Goal: Information Seeking & Learning: Check status

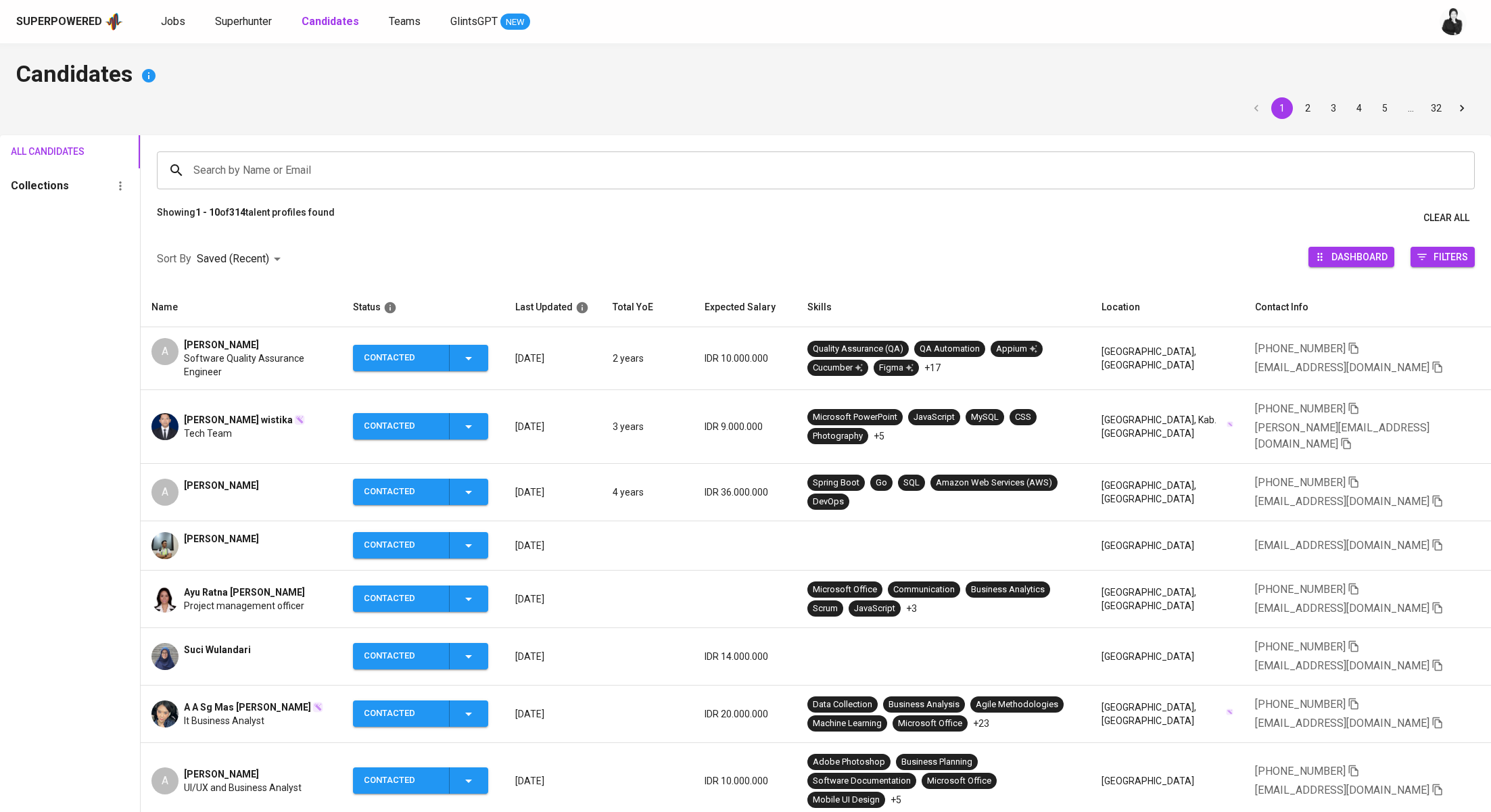
click at [251, 10] on div "Superpowered Jobs Superhunter Candidates Teams GlintsGPT NEW" at bounding box center [746, 22] width 1491 height 43
click at [255, 25] on span "Superhunter" at bounding box center [243, 21] width 57 height 13
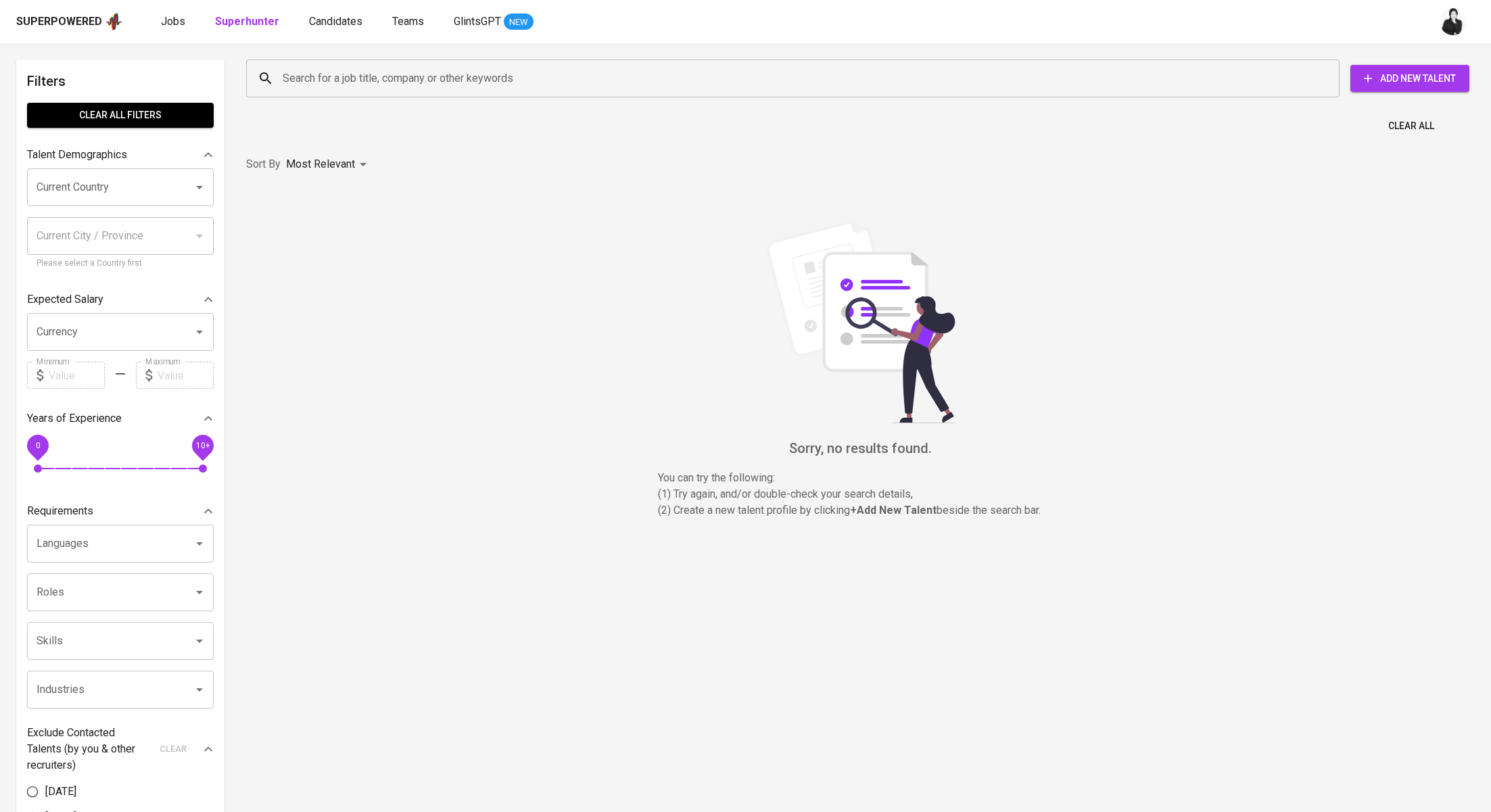
click at [465, 77] on input "Search for a job title, company or other keywords" at bounding box center [797, 78] width 1034 height 26
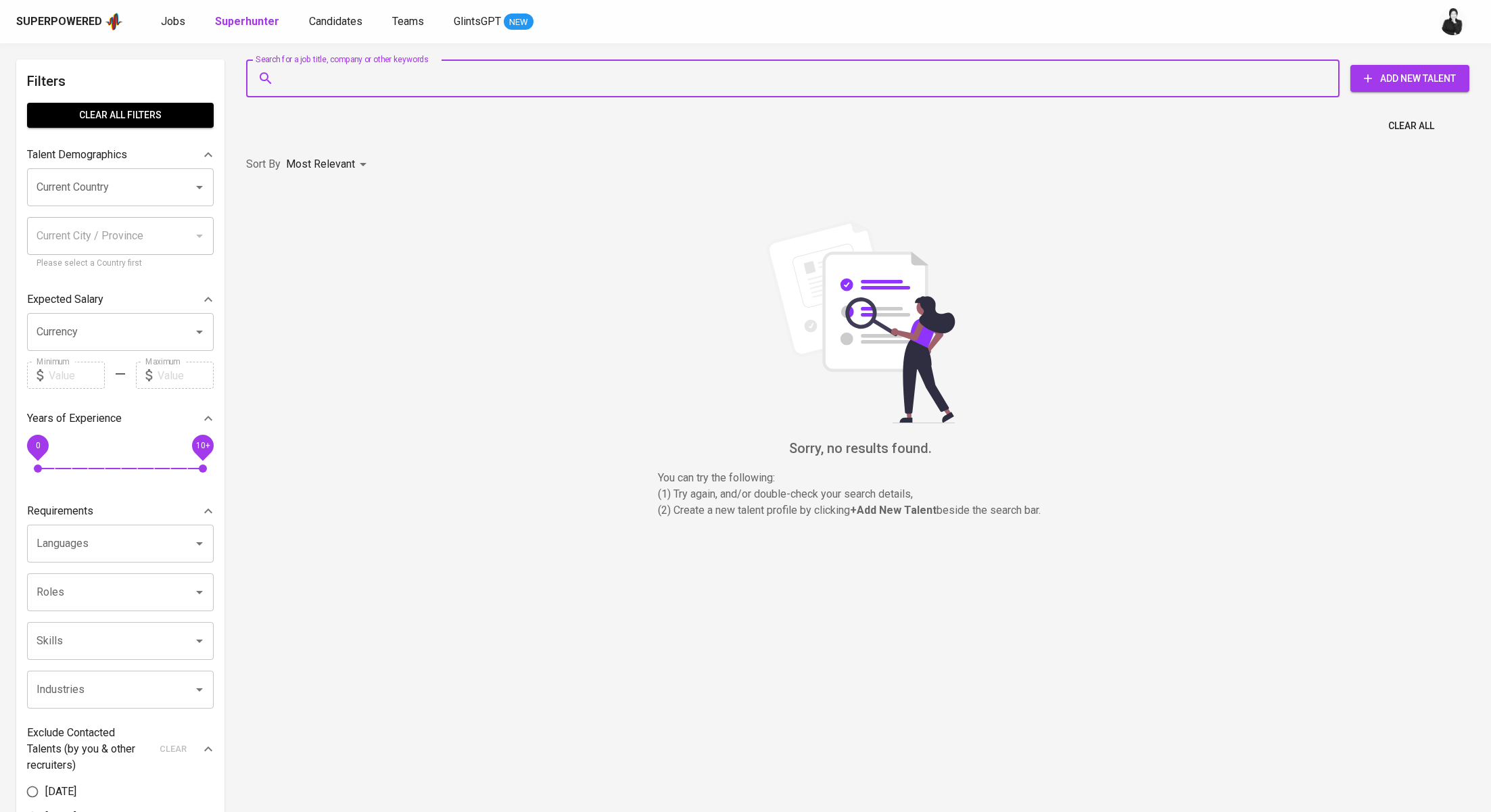
paste input "[EMAIL_ADDRESS][DOMAIN_NAME] | +62"
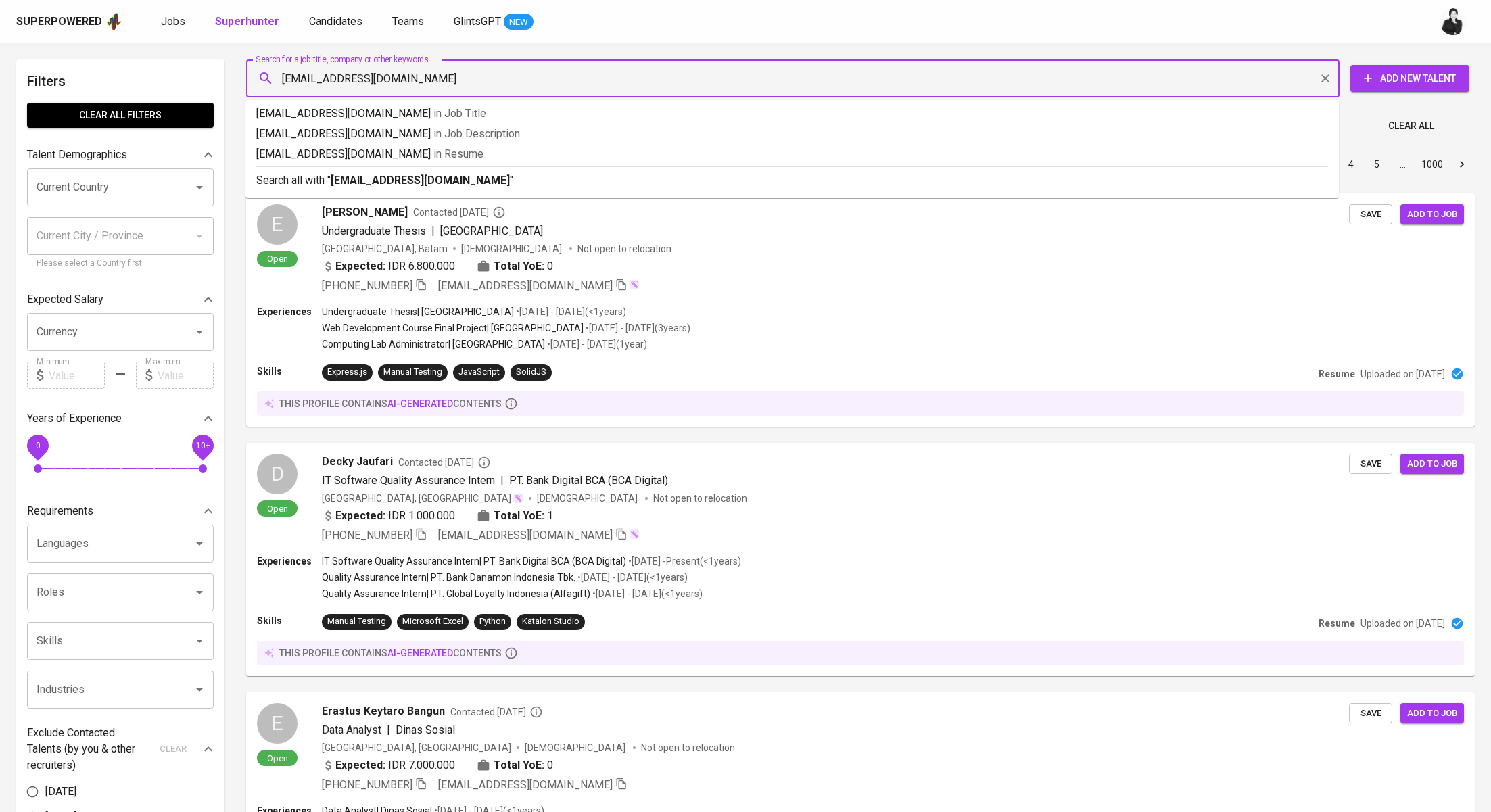
type input "[EMAIL_ADDRESS][DOMAIN_NAME]"
click at [505, 173] on p "Search all with " [EMAIL_ADDRESS][DOMAIN_NAME] "" at bounding box center [792, 180] width 1072 height 16
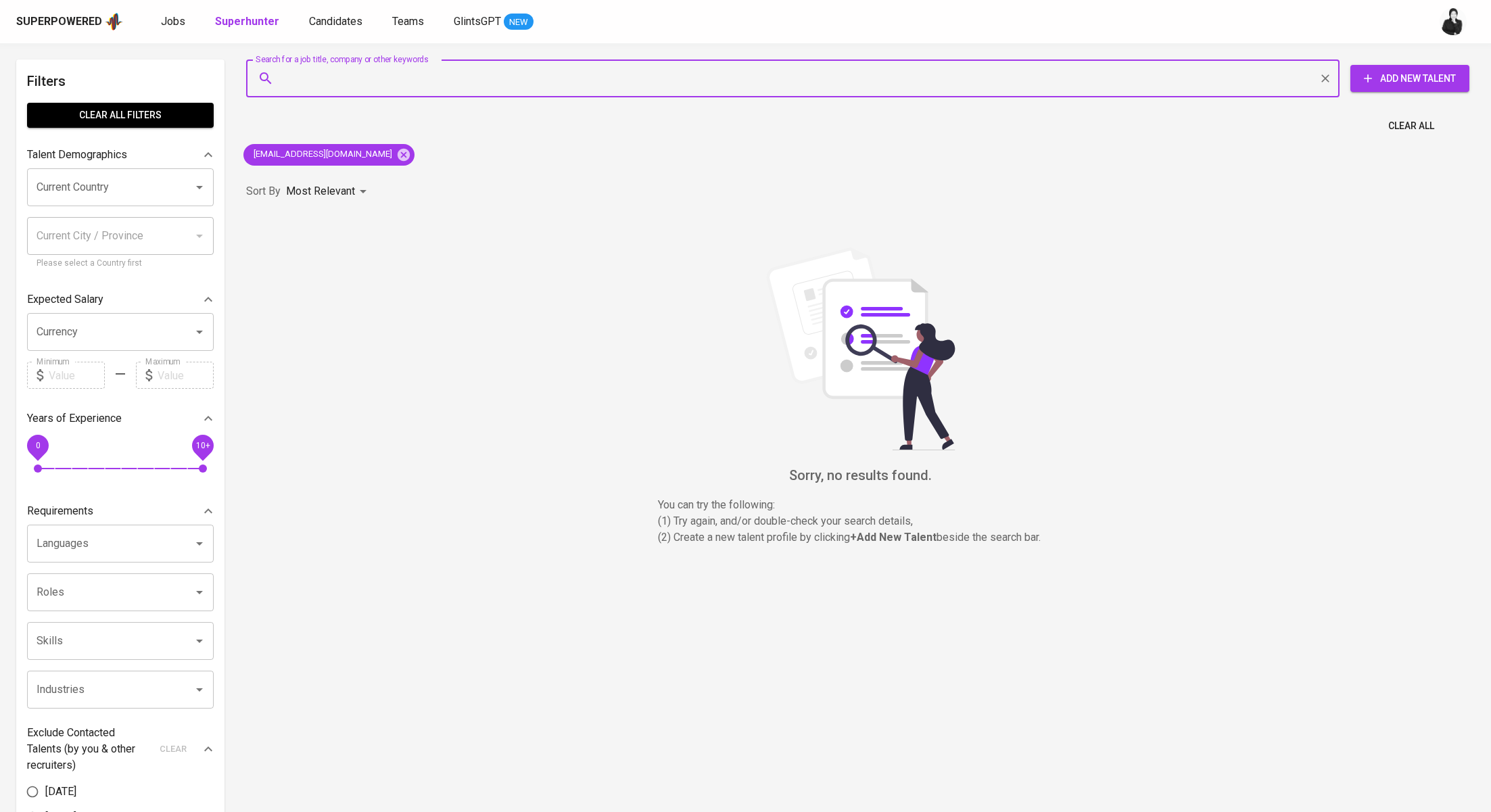
paste input "[EMAIL_ADDRESS][DOMAIN_NAME] | +62"
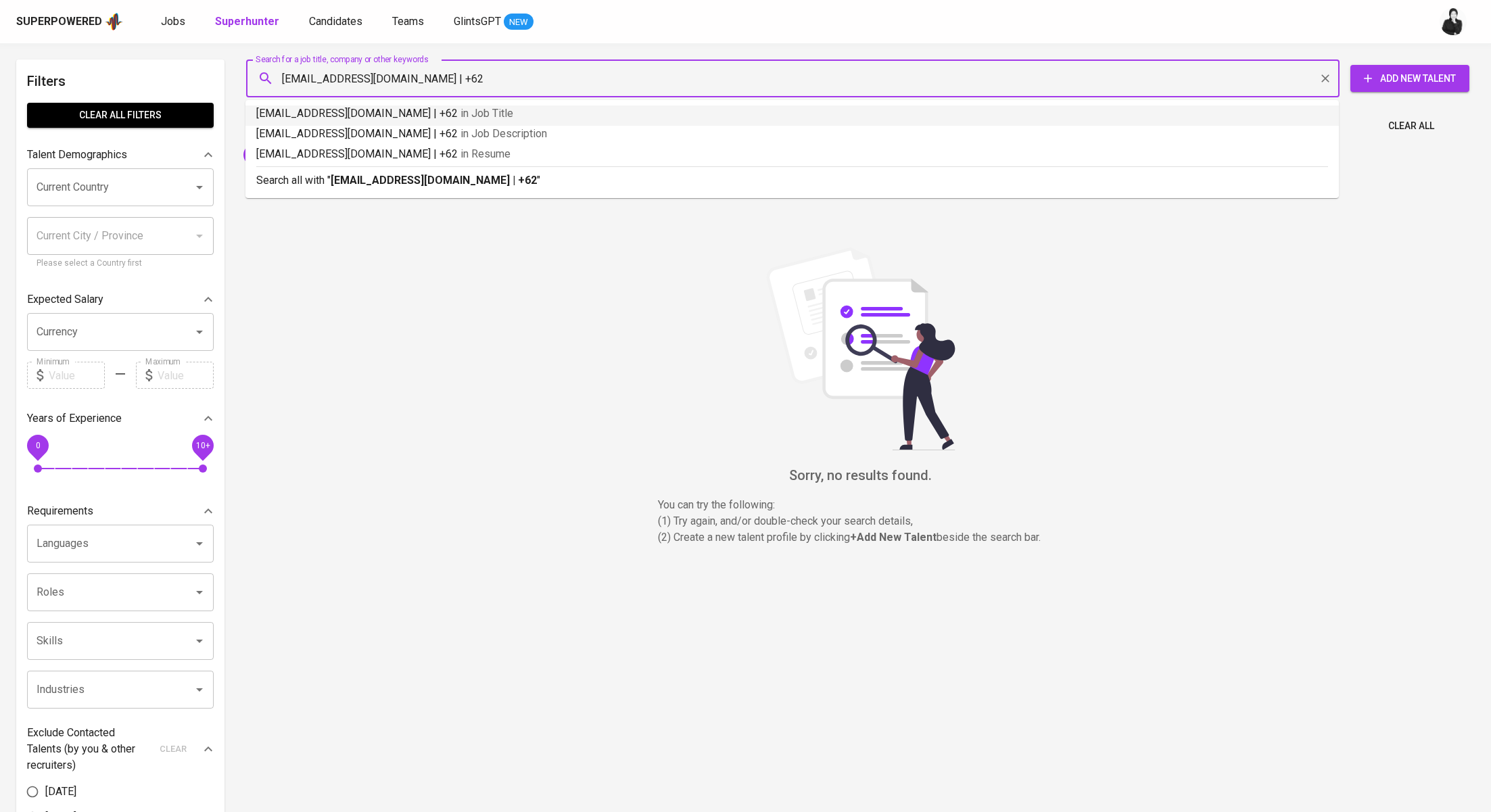
click at [282, 84] on input "[EMAIL_ADDRESS][DOMAIN_NAME] | +62" at bounding box center [797, 78] width 1034 height 26
type input "[EMAIL_ADDRESS][DOMAIN_NAME] | +62"
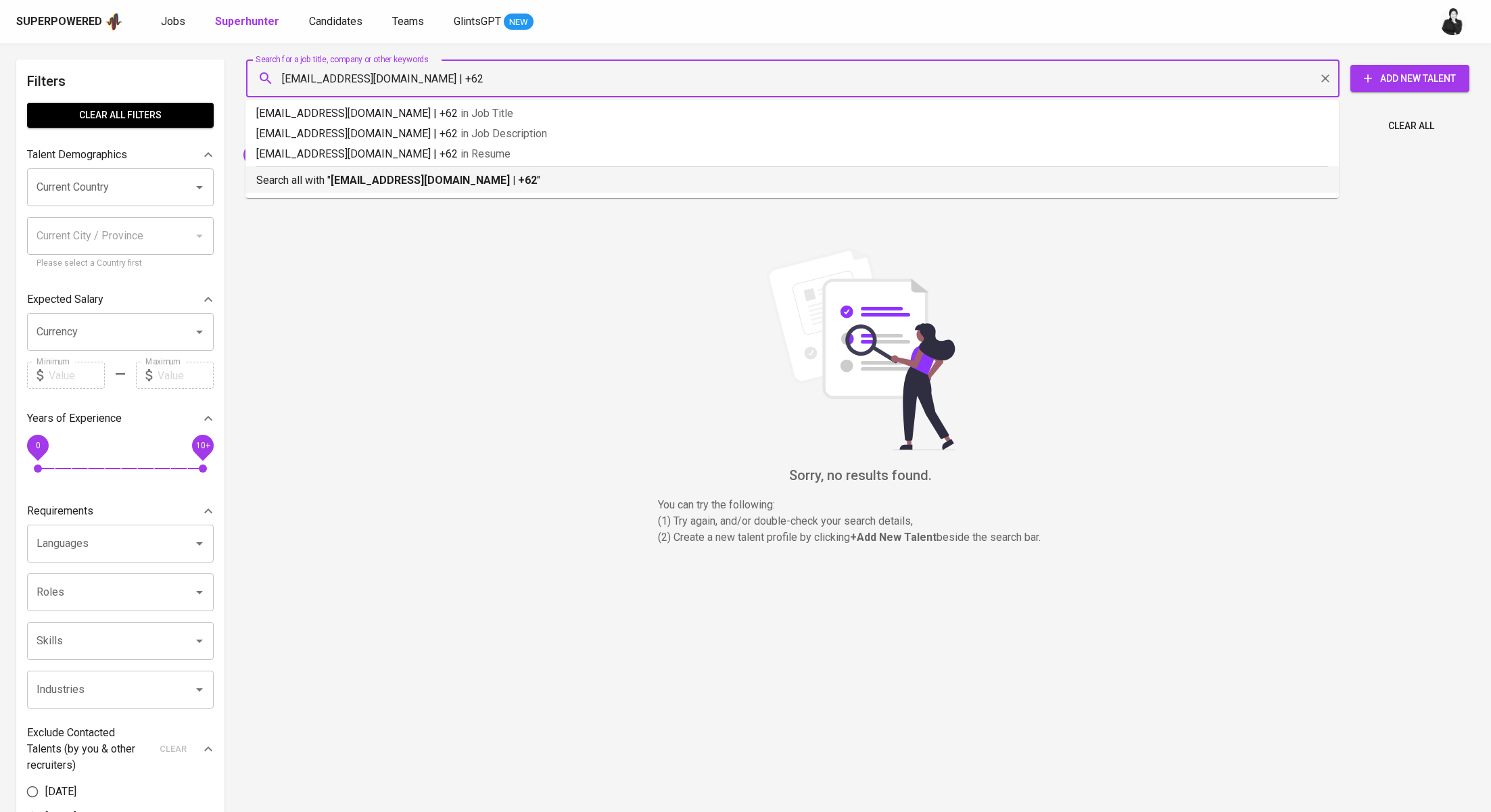
click at [366, 176] on b "[EMAIL_ADDRESS][DOMAIN_NAME] | +62" at bounding box center [434, 180] width 206 height 13
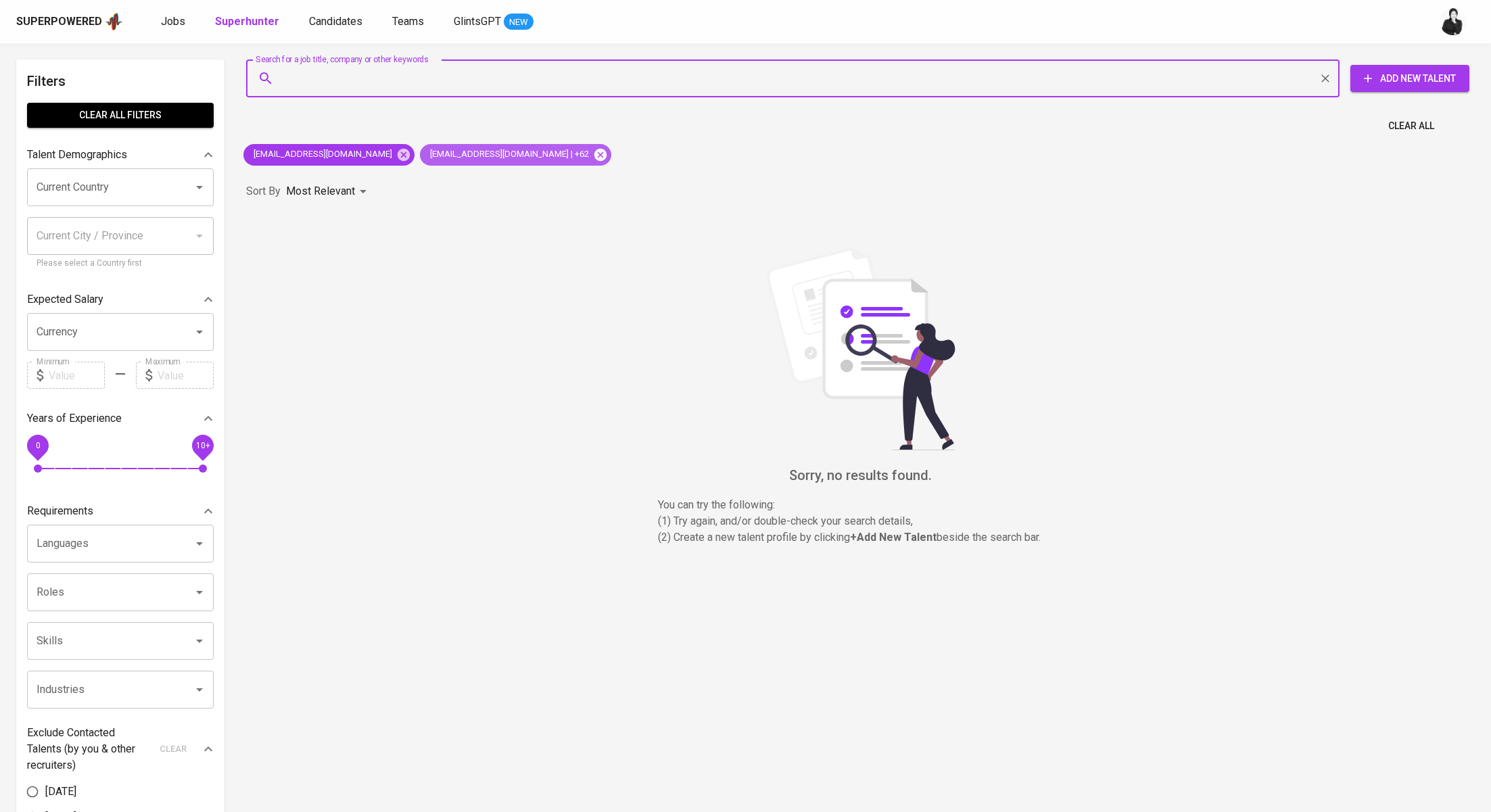
click at [594, 157] on icon at bounding box center [600, 153] width 12 height 12
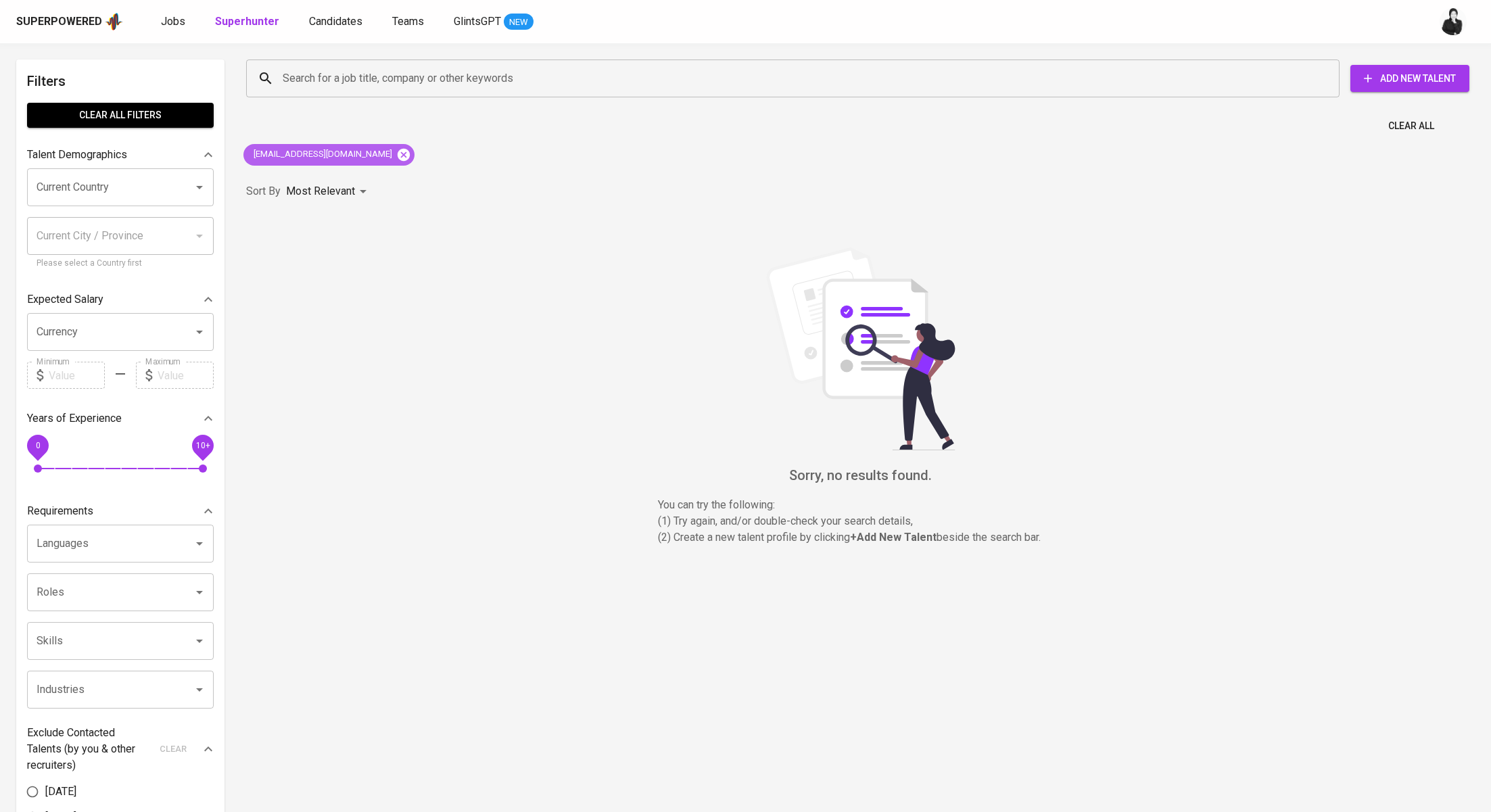
click at [398, 154] on icon at bounding box center [404, 153] width 12 height 12
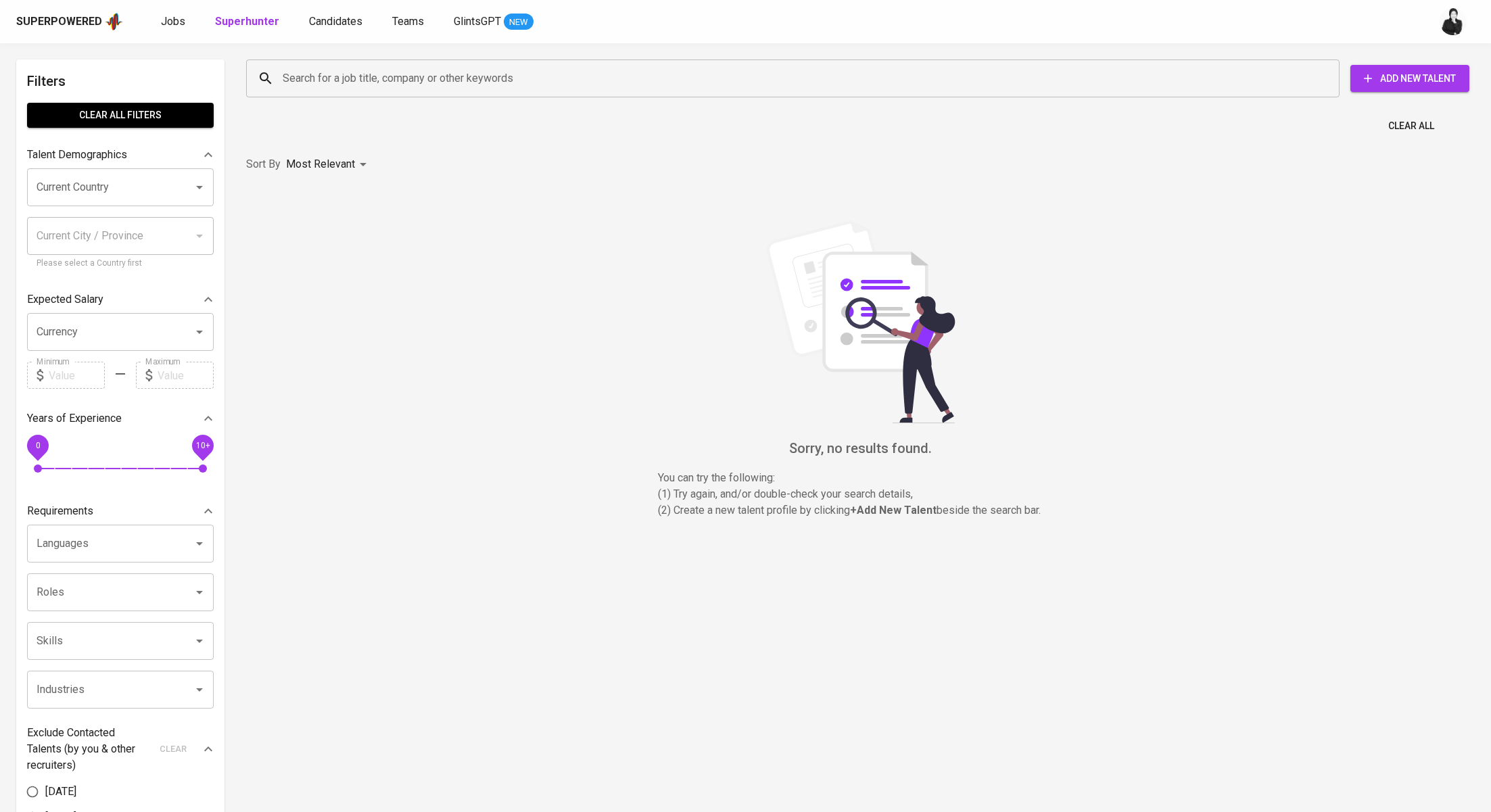
click at [386, 91] on div "Search for a job title, company or other keywords" at bounding box center [792, 78] width 1094 height 38
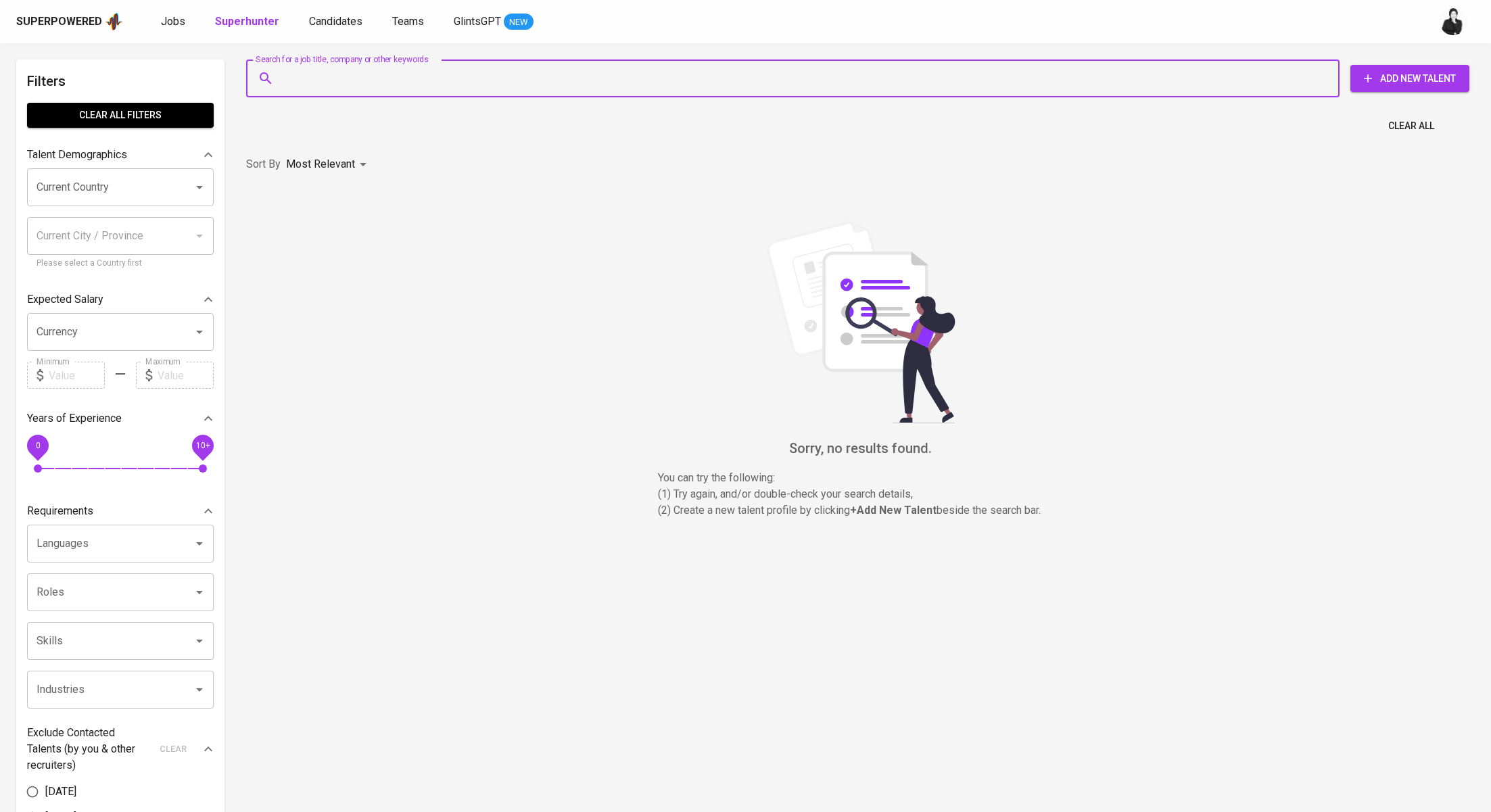
paste input "[EMAIL_ADDRESS][DOMAIN_NAME] | +62"
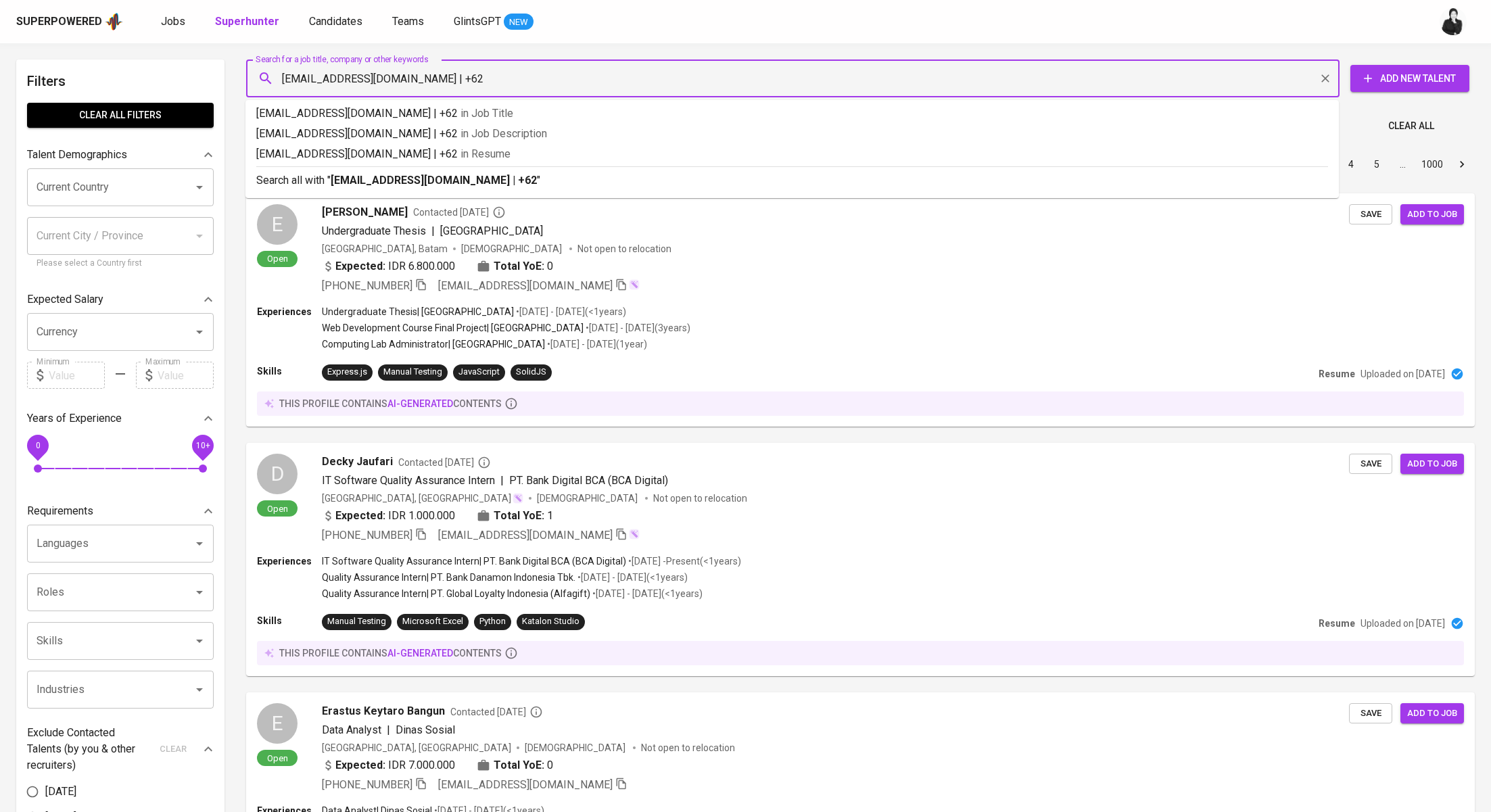
drag, startPoint x: 491, startPoint y: 76, endPoint x: 430, endPoint y: 68, distance: 61.5
click at [430, 68] on input "[EMAIL_ADDRESS][DOMAIN_NAME] | +62" at bounding box center [797, 78] width 1034 height 26
click at [461, 90] on input "[EMAIL_ADDRESS][DOMAIN_NAME] | +62" at bounding box center [797, 78] width 1034 height 26
click at [286, 85] on input "[EMAIL_ADDRESS][DOMAIN_NAME]" at bounding box center [797, 78] width 1034 height 26
click at [280, 84] on input "[EMAIL_ADDRESS][DOMAIN_NAME]" at bounding box center [797, 78] width 1034 height 26
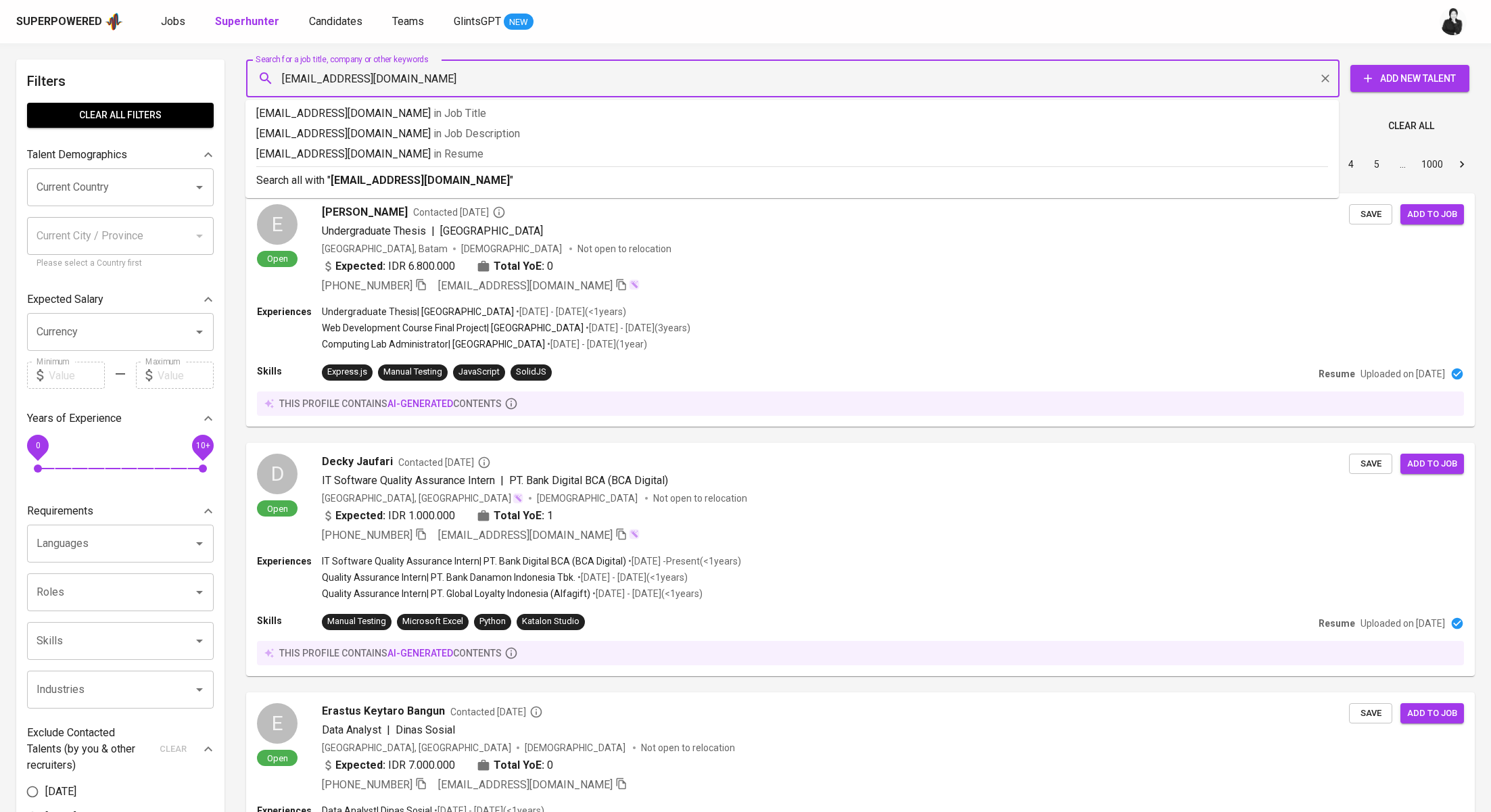
type input "[EMAIL_ADDRESS][DOMAIN_NAME]"
click at [509, 170] on div "Search all with " [EMAIL_ADDRESS][DOMAIN_NAME] "" at bounding box center [792, 177] width 1072 height 22
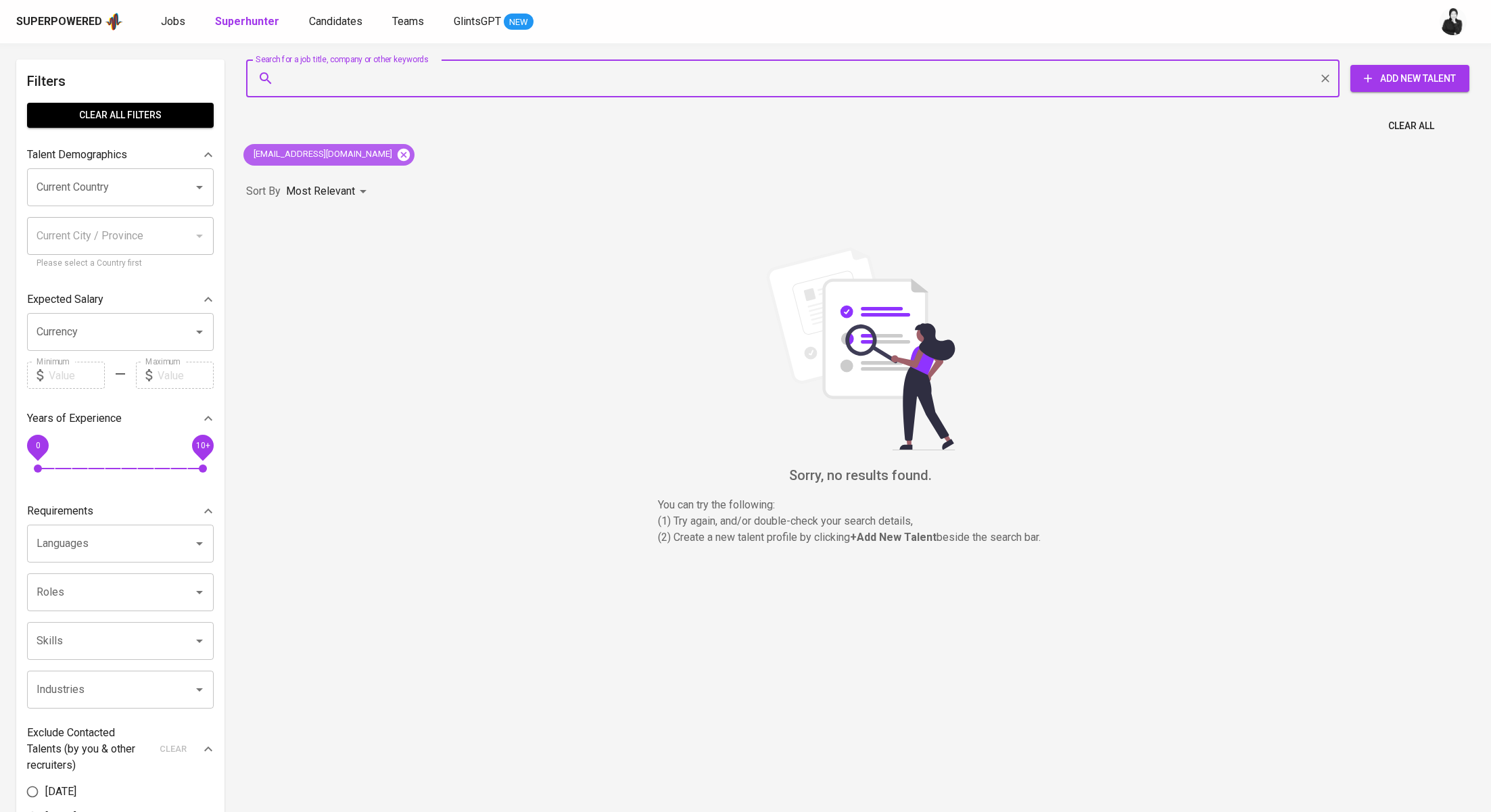
click at [397, 156] on icon at bounding box center [404, 154] width 15 height 15
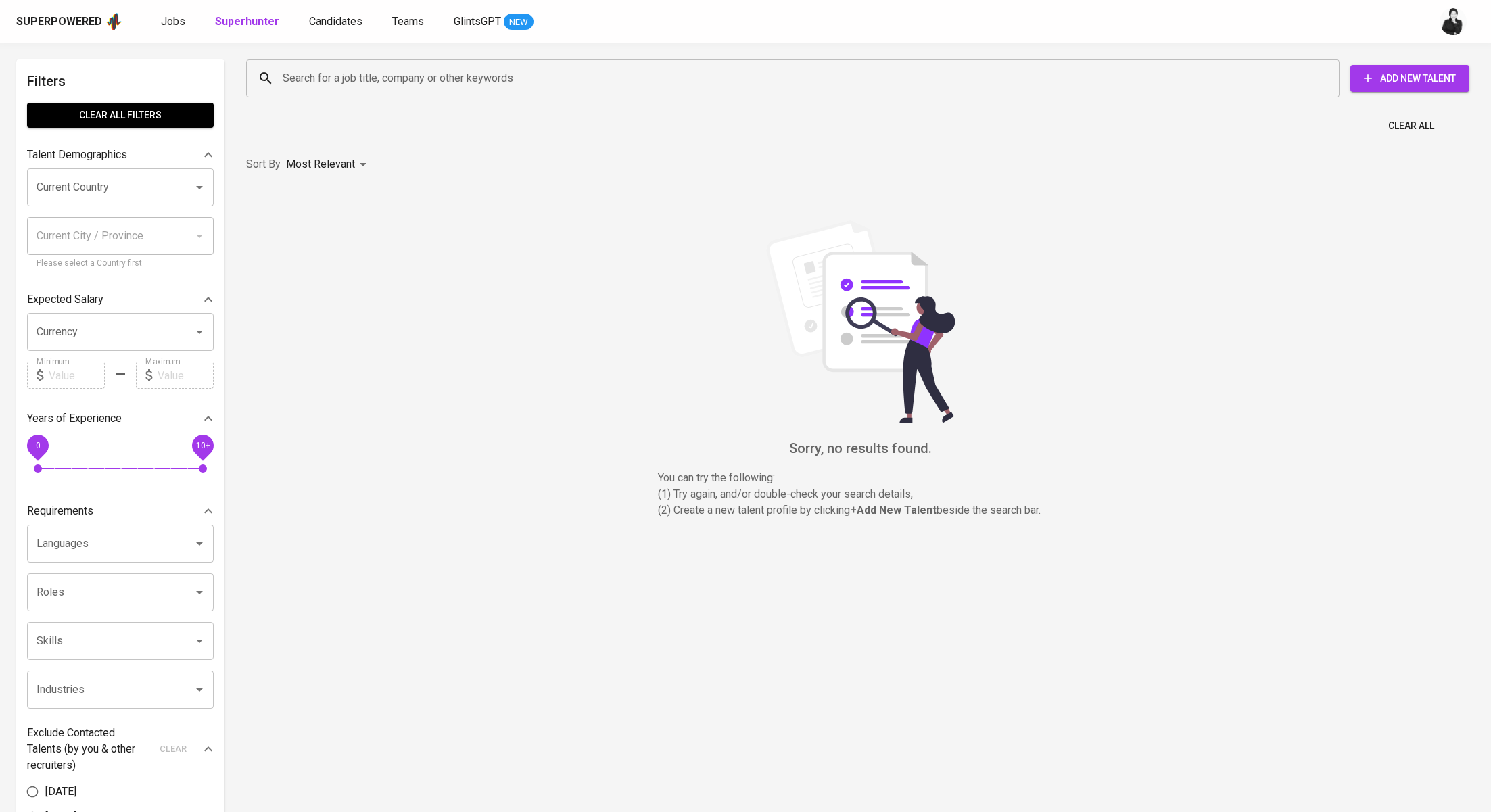
click at [444, 88] on input "Search for a job title, company or other keywords" at bounding box center [797, 78] width 1034 height 26
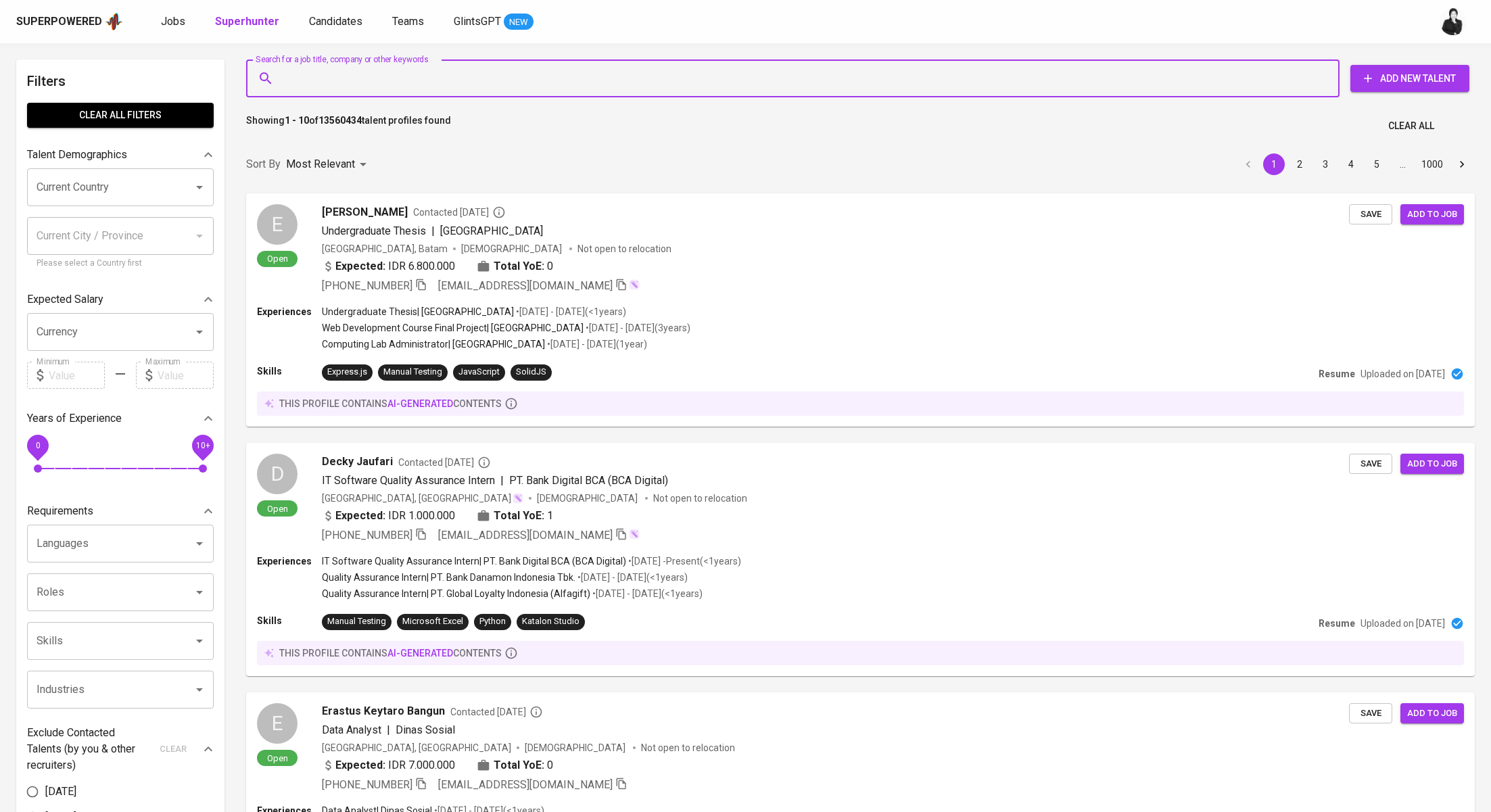
paste input "[EMAIL_ADDRESS][DOMAIN_NAME]"
type input "[EMAIL_ADDRESS][DOMAIN_NAME]"
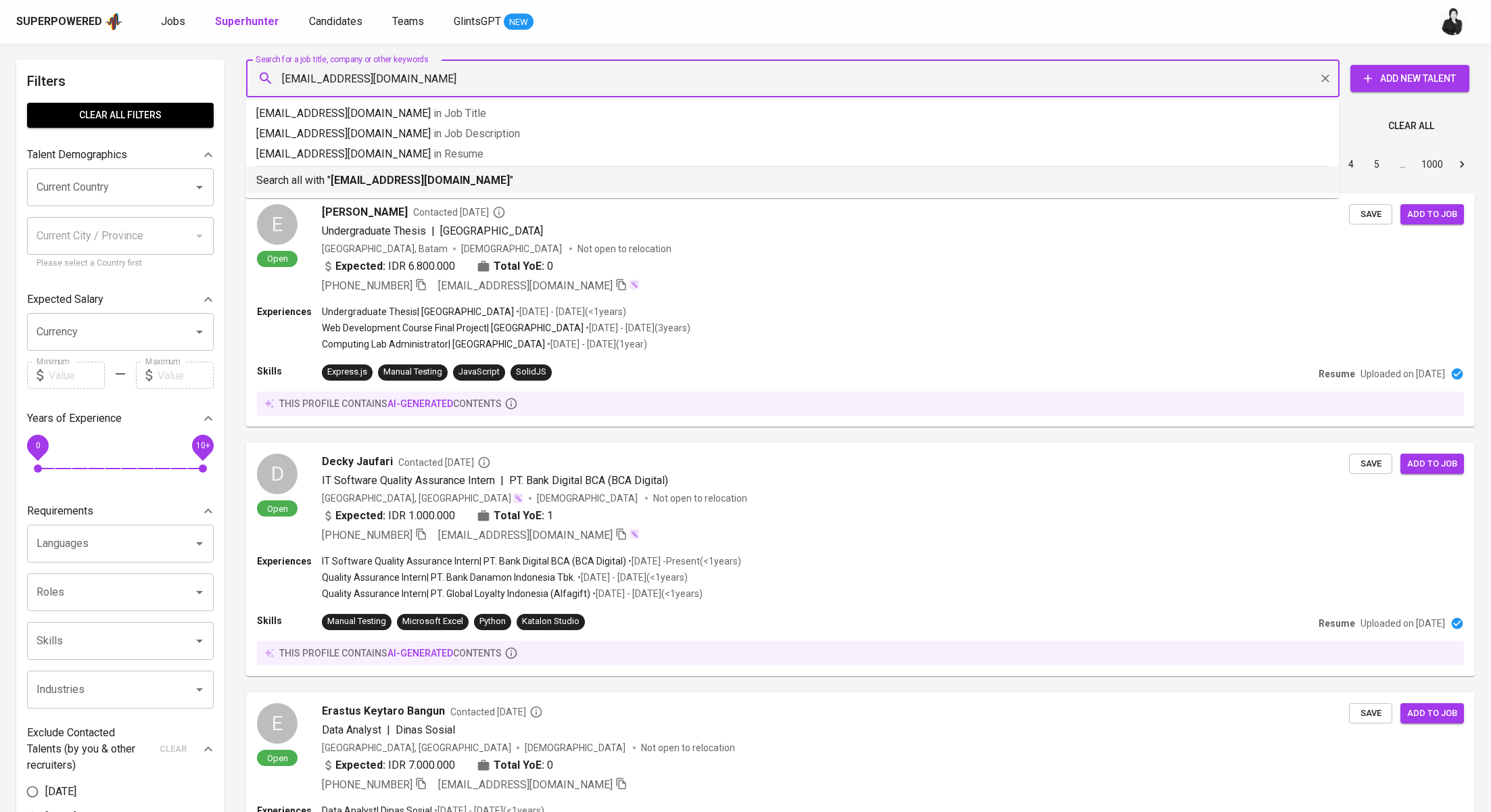
click at [488, 170] on div "Search all with " [EMAIL_ADDRESS][DOMAIN_NAME] "" at bounding box center [792, 177] width 1072 height 22
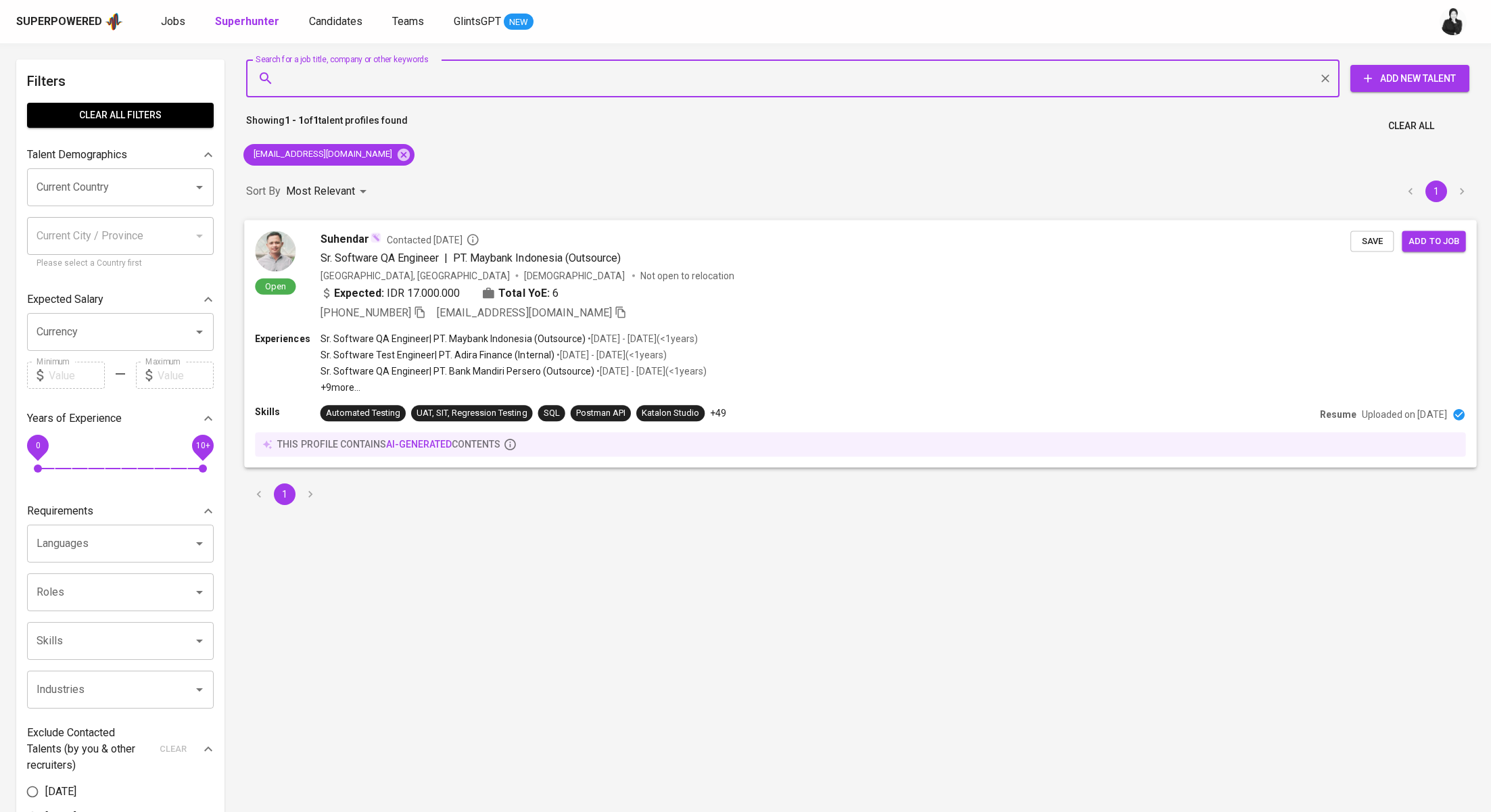
click at [479, 235] on span "Contacted [DATE]" at bounding box center [433, 239] width 92 height 13
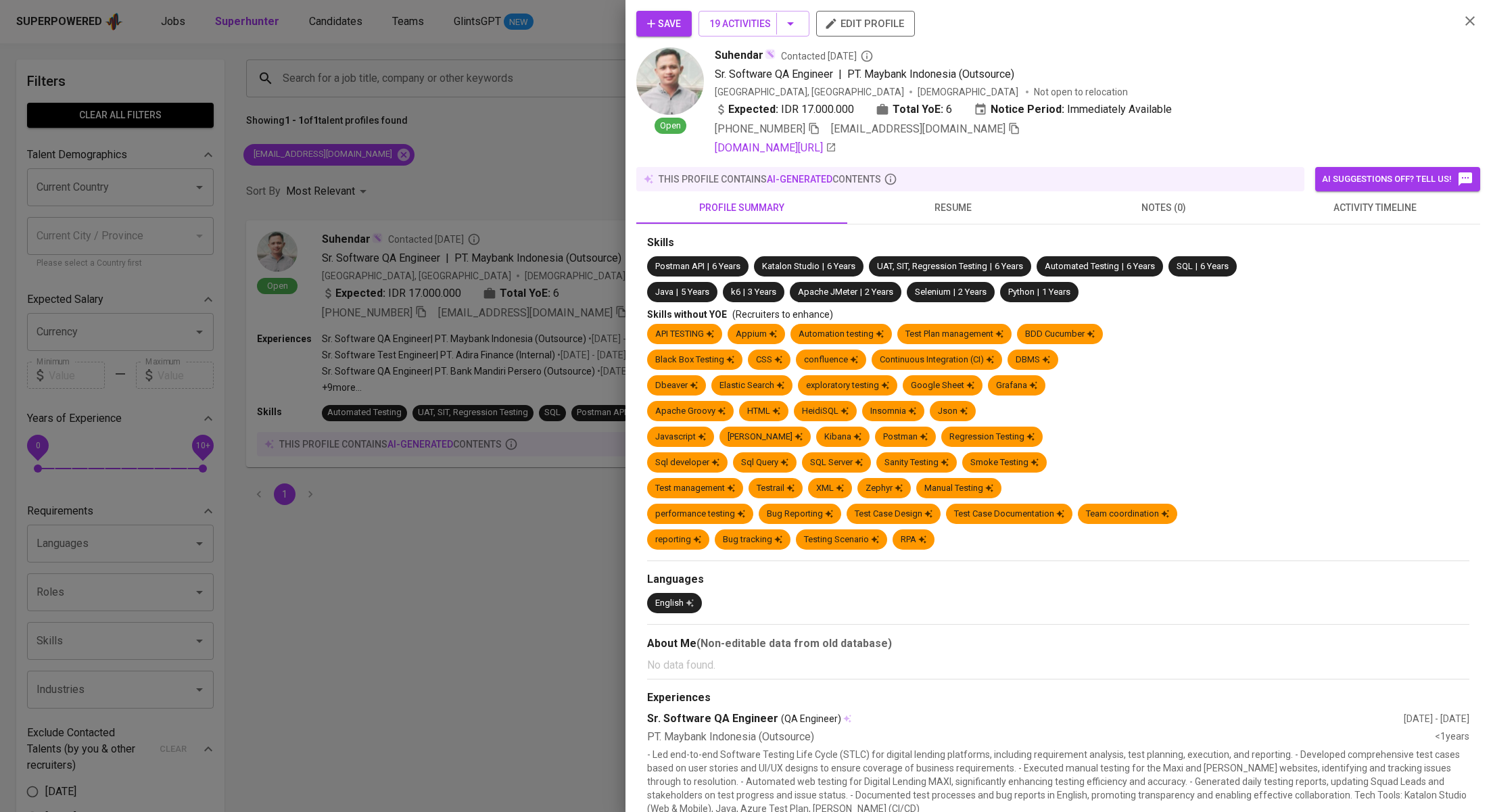
click at [1392, 214] on span "activity timeline" at bounding box center [1375, 208] width 195 height 17
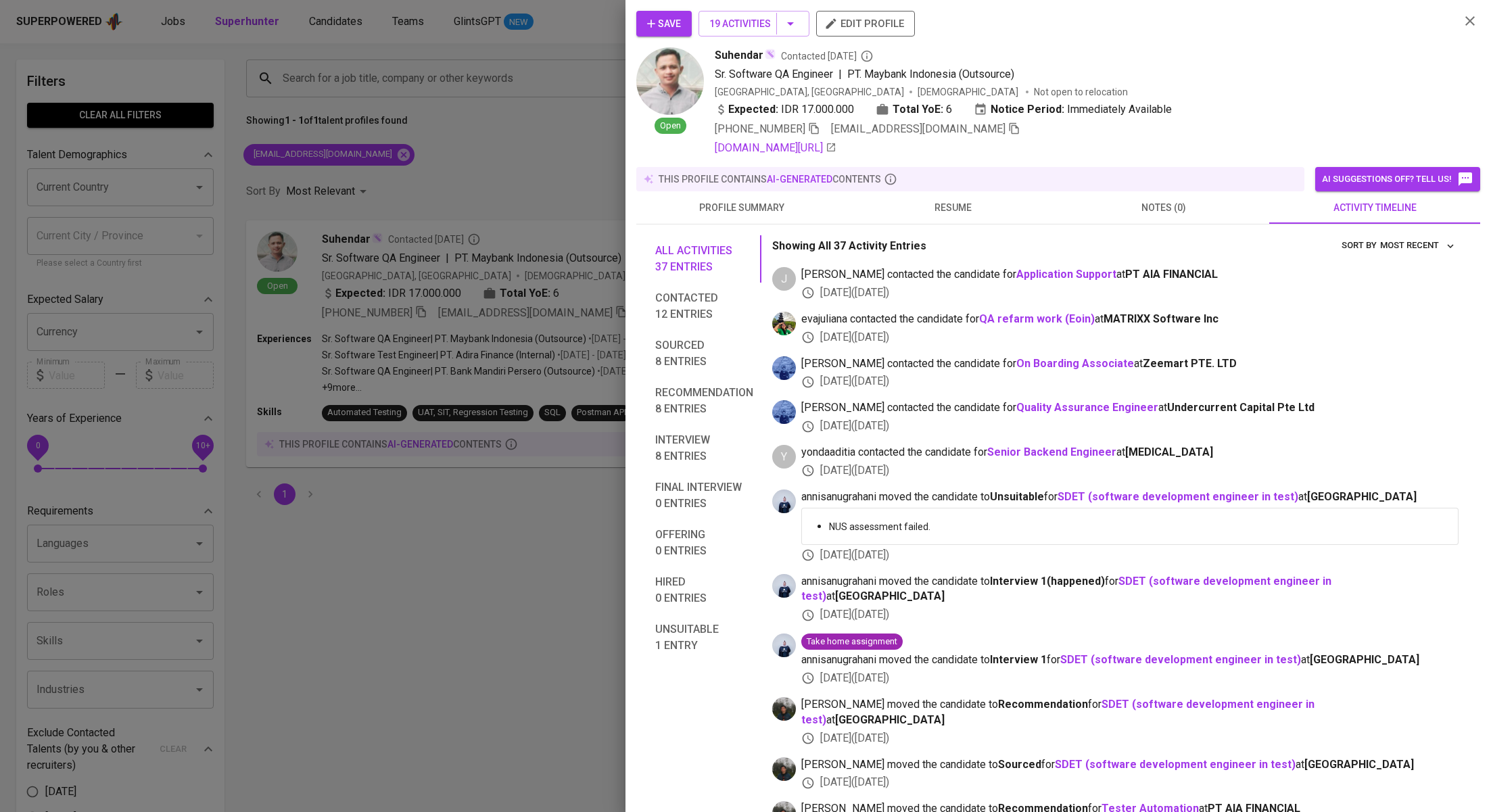
click at [678, 10] on div "Save 19 Activities edit profile Open Suhendar Contacted [DATE] Sr. Software QA …" at bounding box center [1059, 406] width 866 height 812
click at [676, 26] on span "Save" at bounding box center [664, 24] width 34 height 17
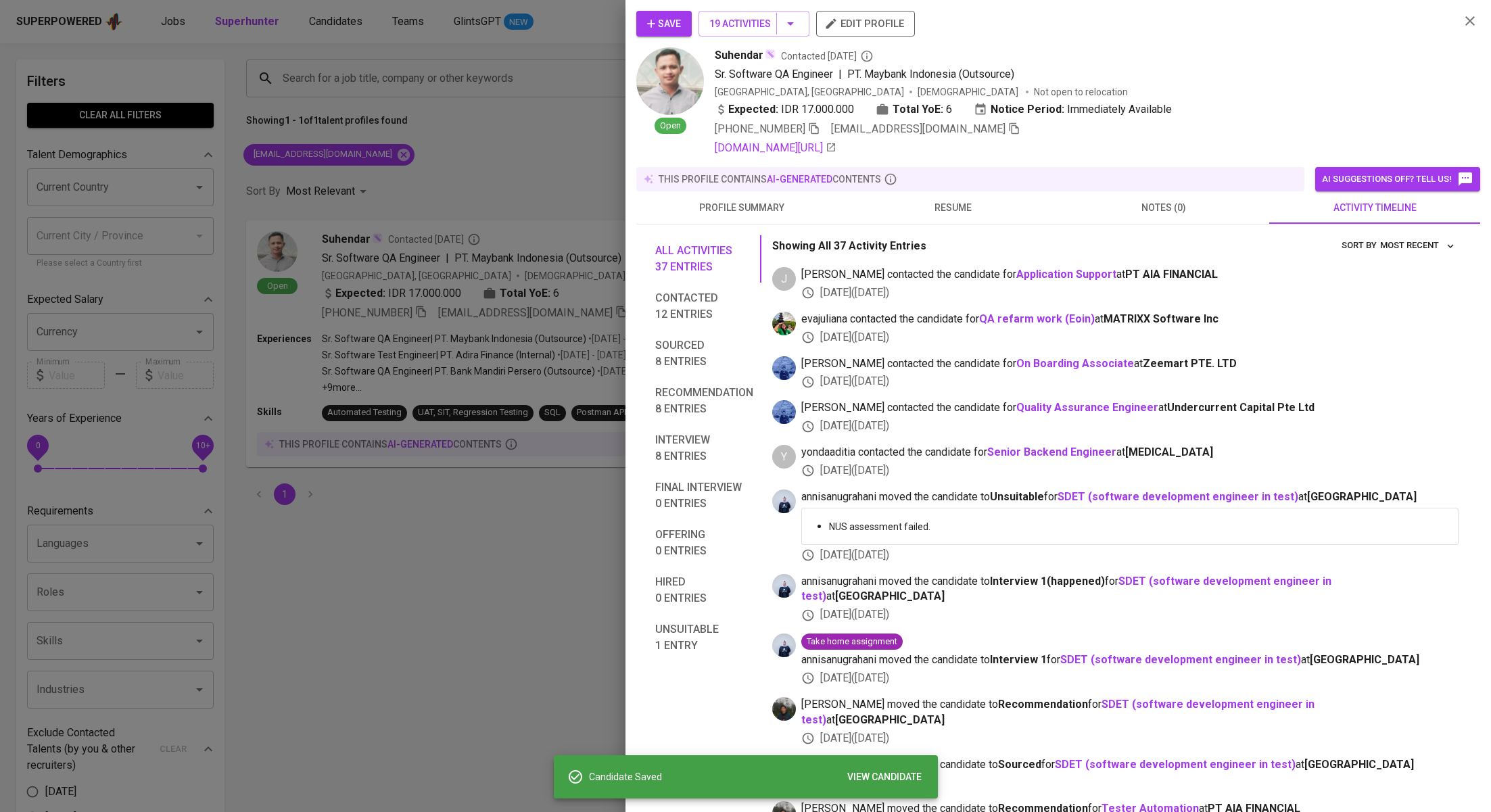
click at [322, 20] on div at bounding box center [746, 406] width 1491 height 812
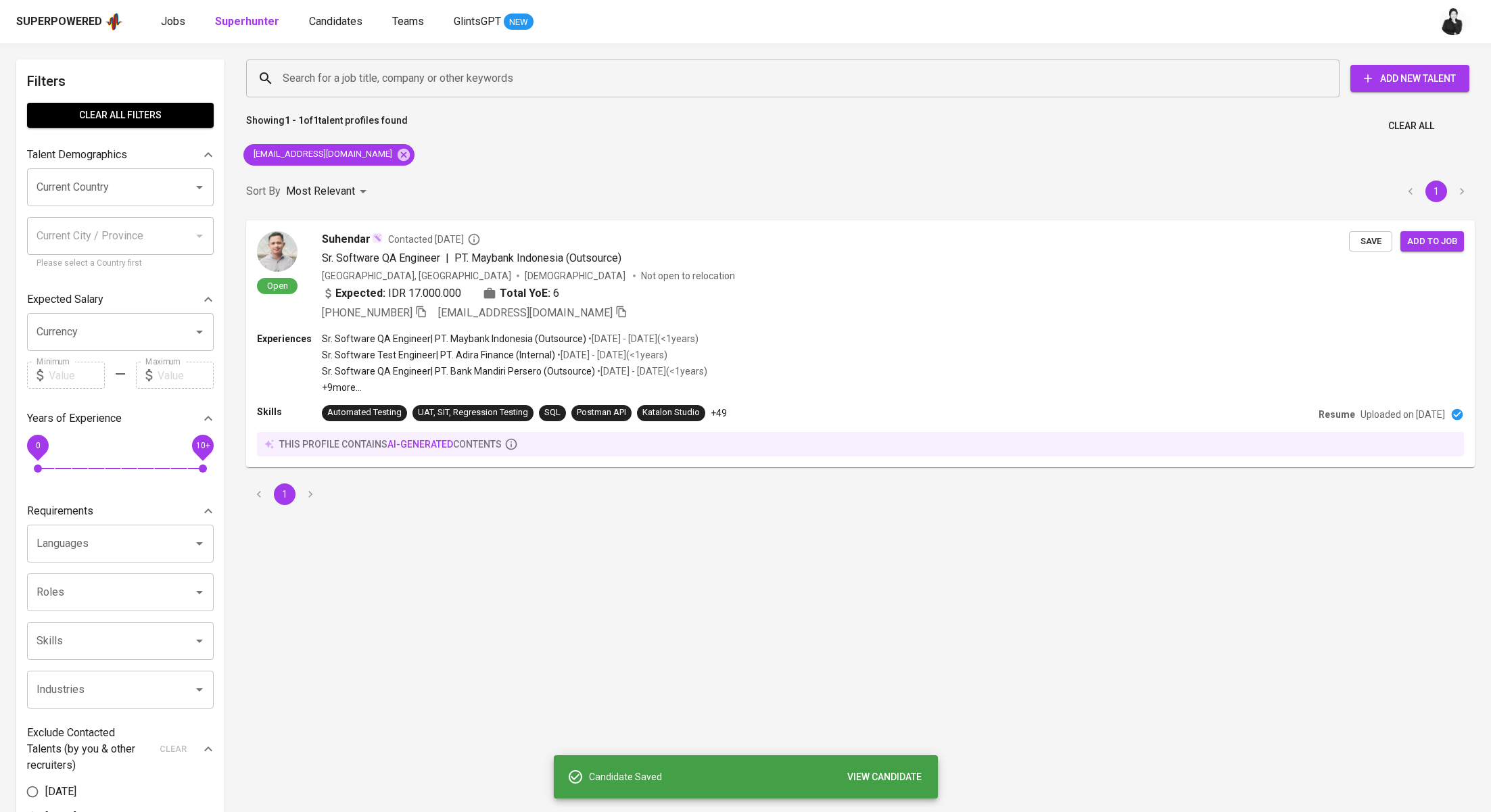
click at [322, 20] on span "Candidates" at bounding box center [336, 21] width 53 height 13
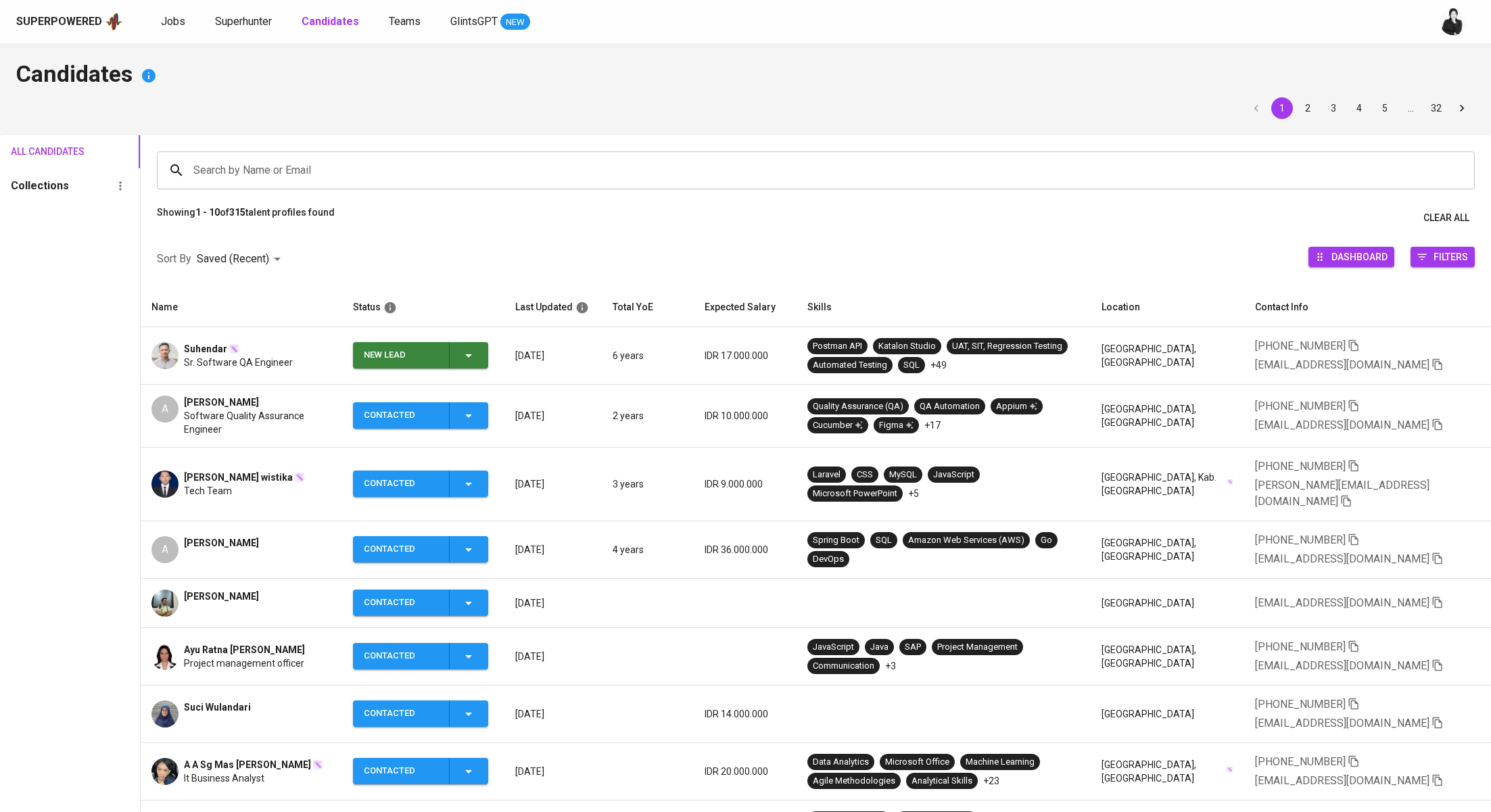
click at [478, 337] on td "New Lead" at bounding box center [423, 356] width 163 height 57
click at [483, 362] on span "New Lead" at bounding box center [421, 355] width 125 height 27
click at [465, 418] on li "Contacted" at bounding box center [427, 412] width 135 height 25
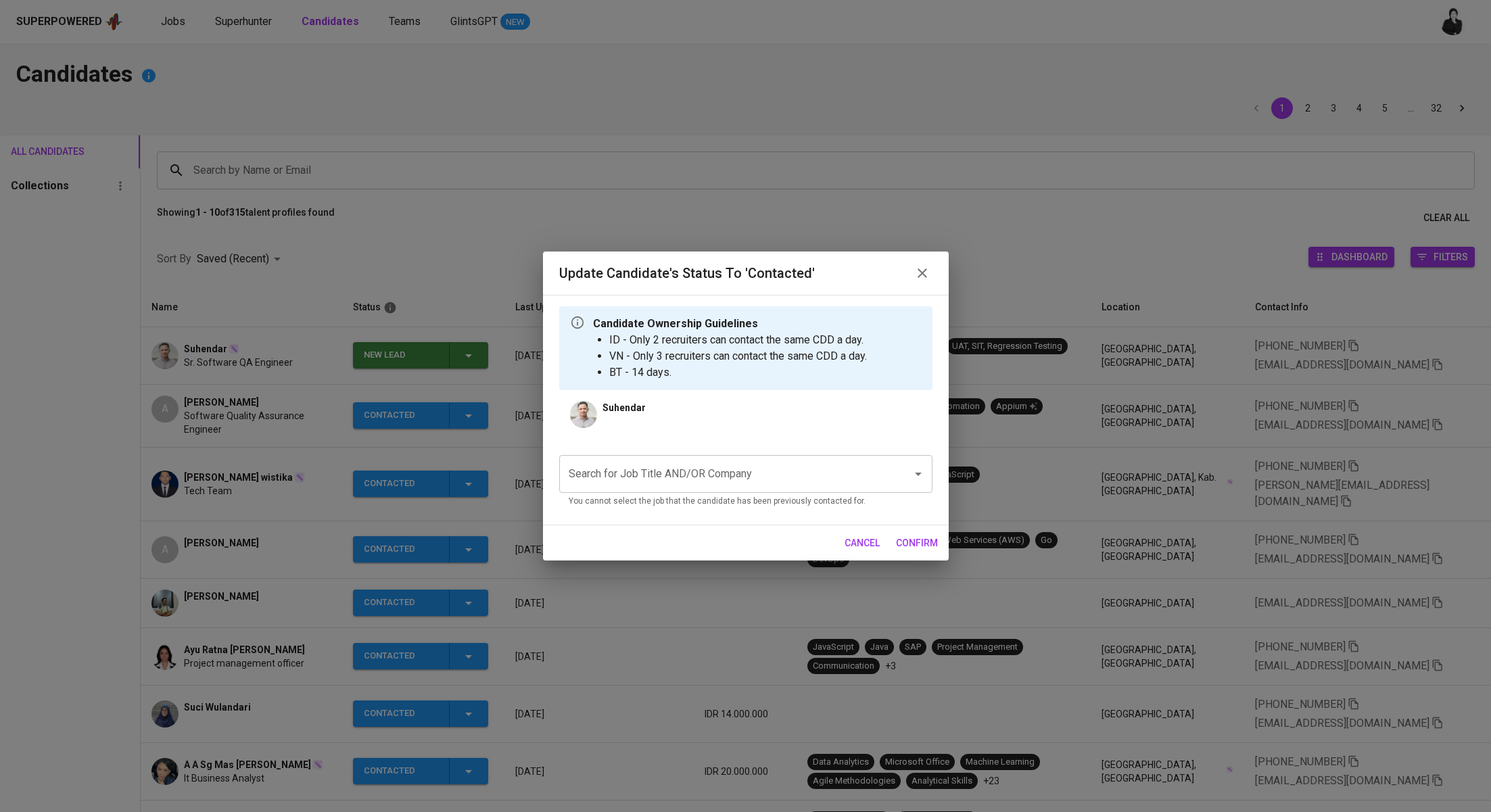
click at [739, 491] on div "Search for Job Title AND/OR Company" at bounding box center [746, 474] width 373 height 38
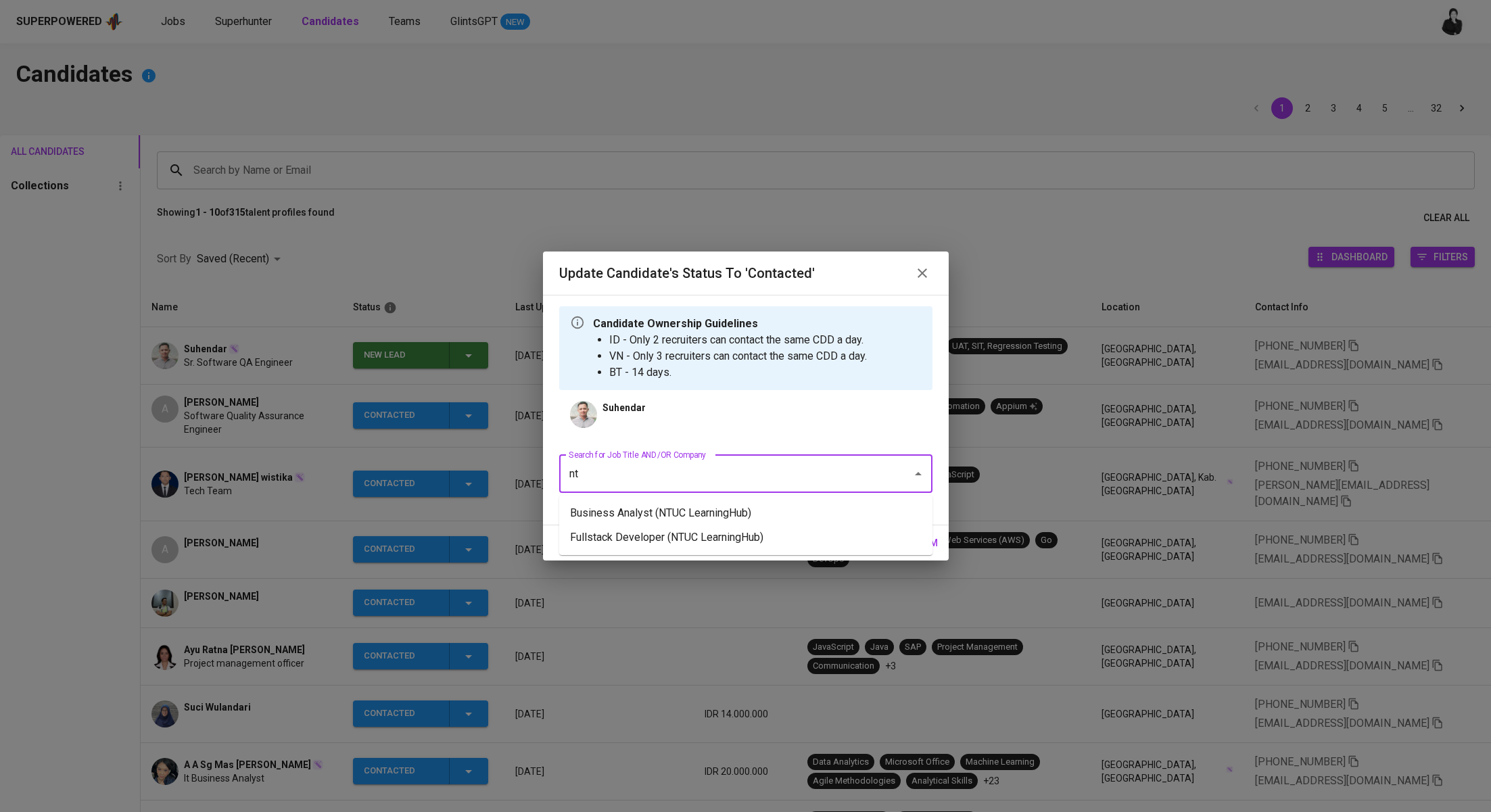
type input "n"
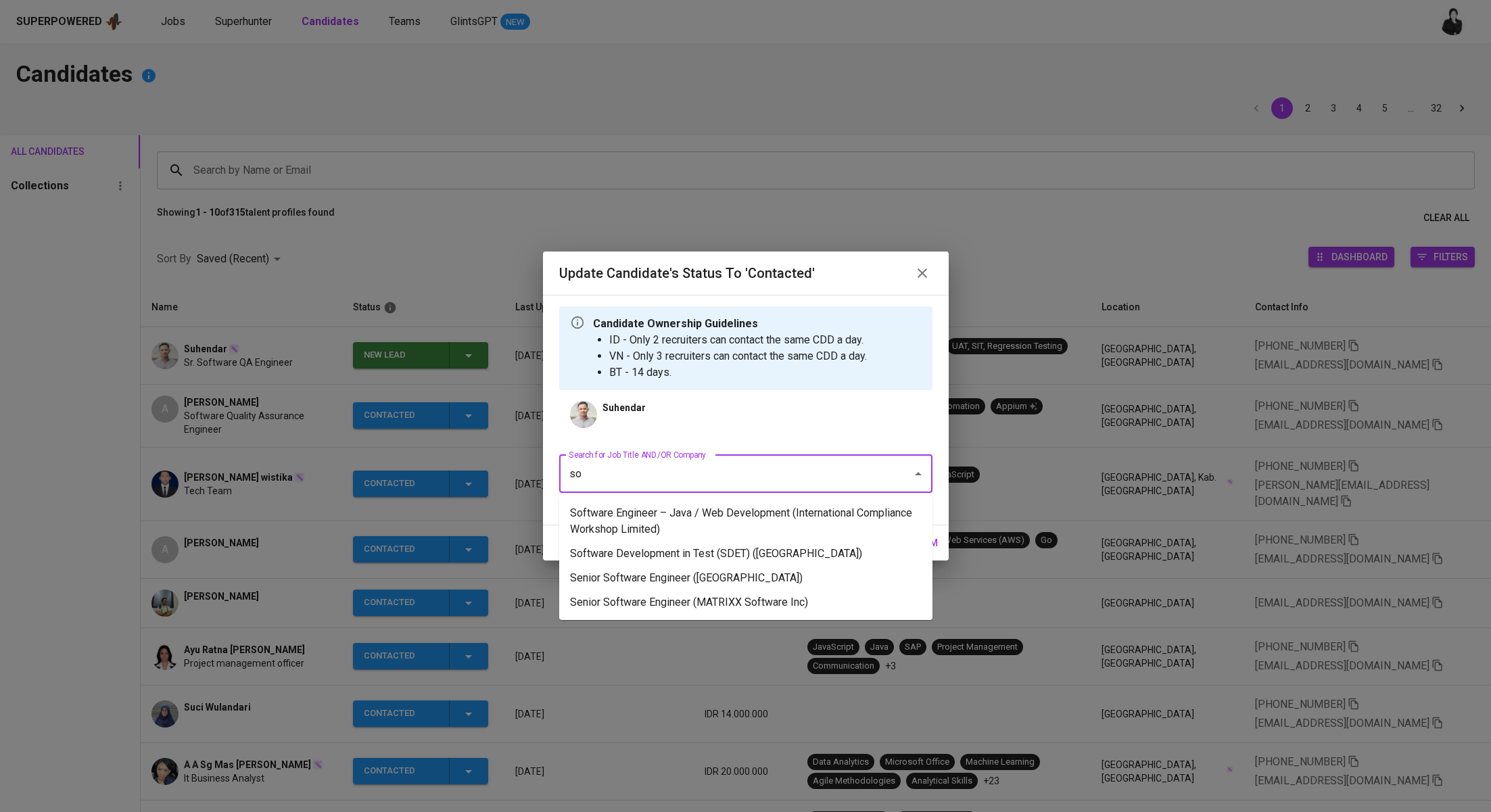
type input "s"
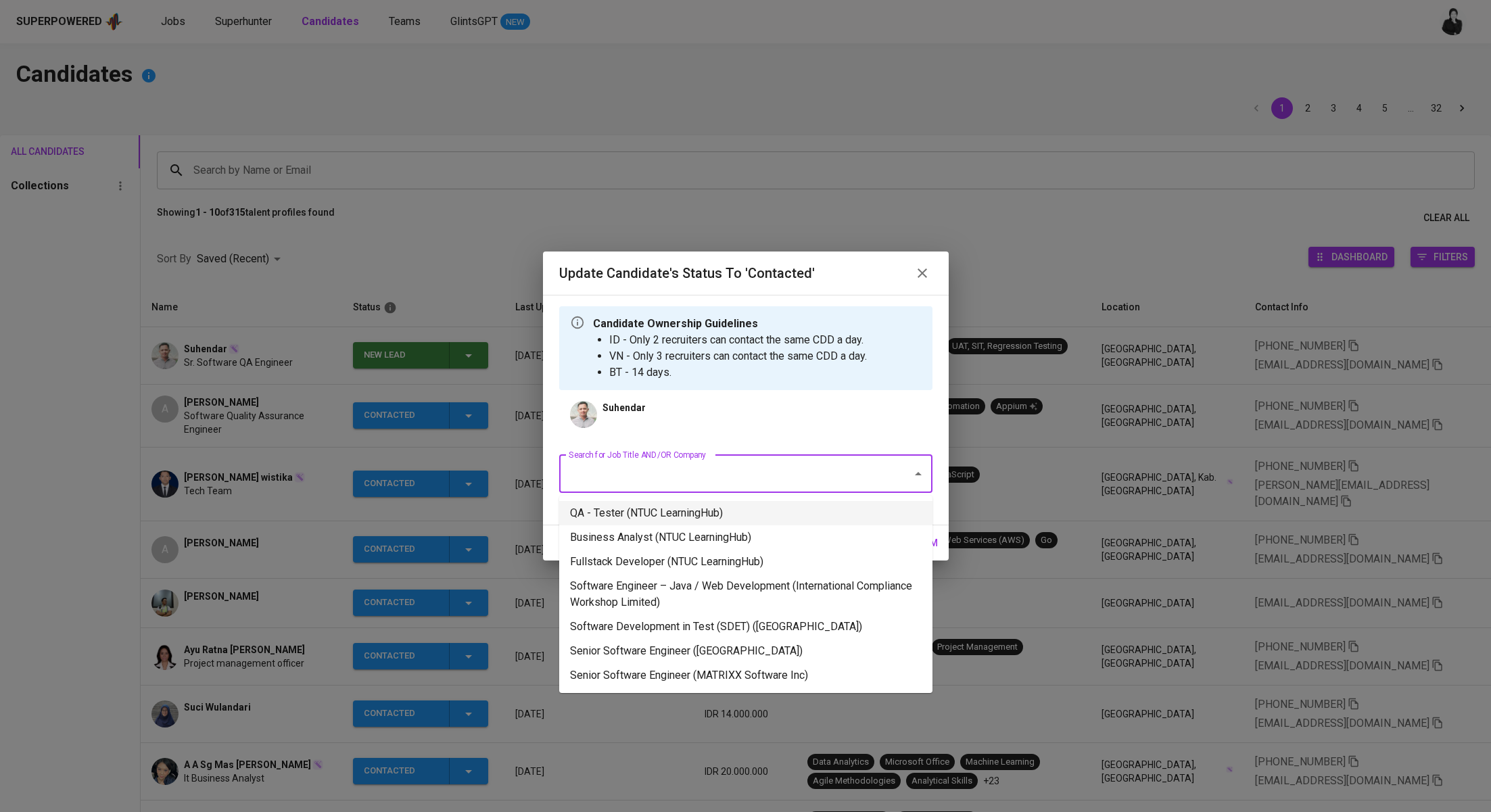
click at [850, 521] on li "QA - Tester (NTUC LearningHub)" at bounding box center [746, 513] width 373 height 25
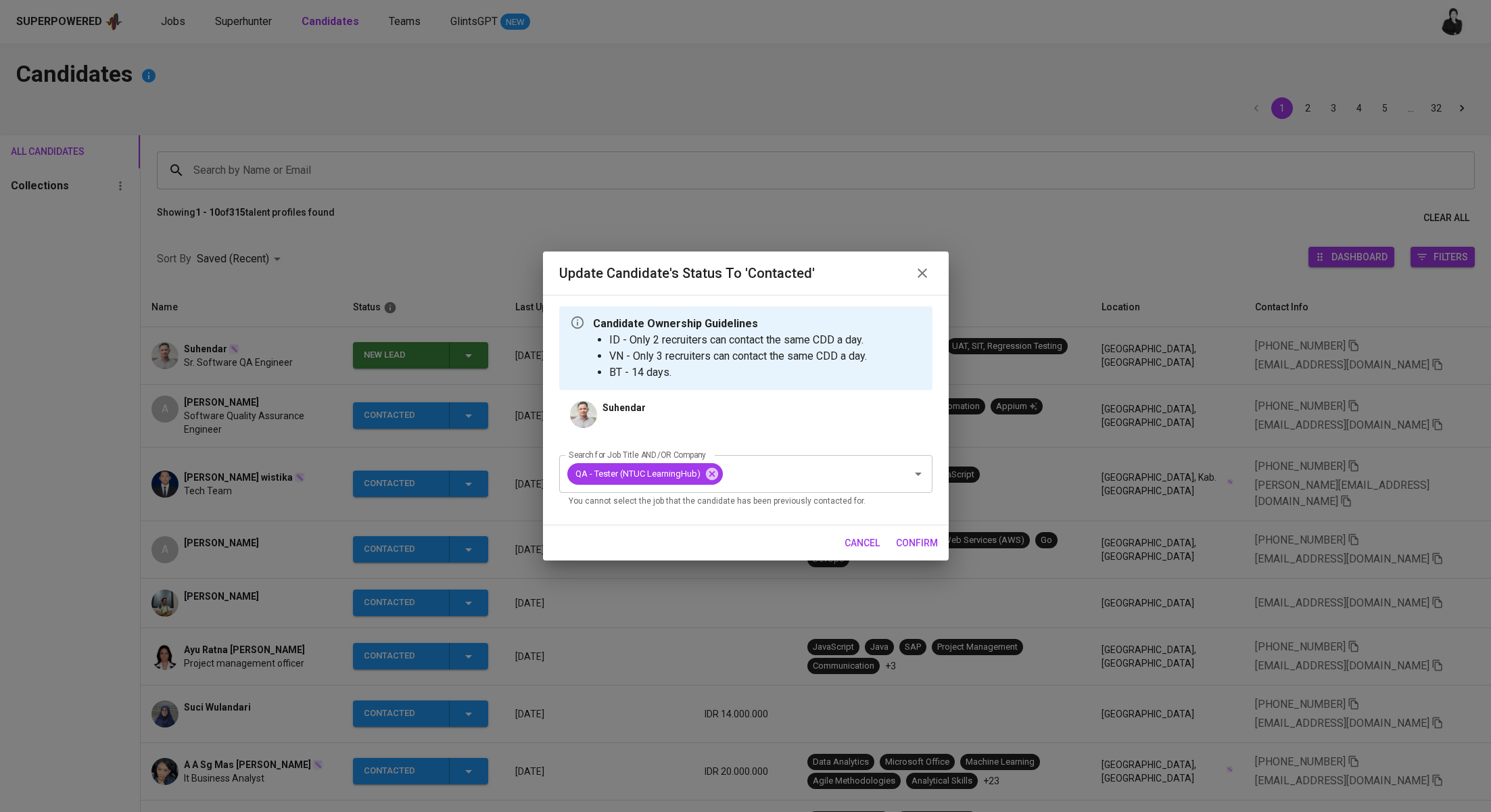
click at [898, 540] on span "confirm" at bounding box center [917, 544] width 42 height 17
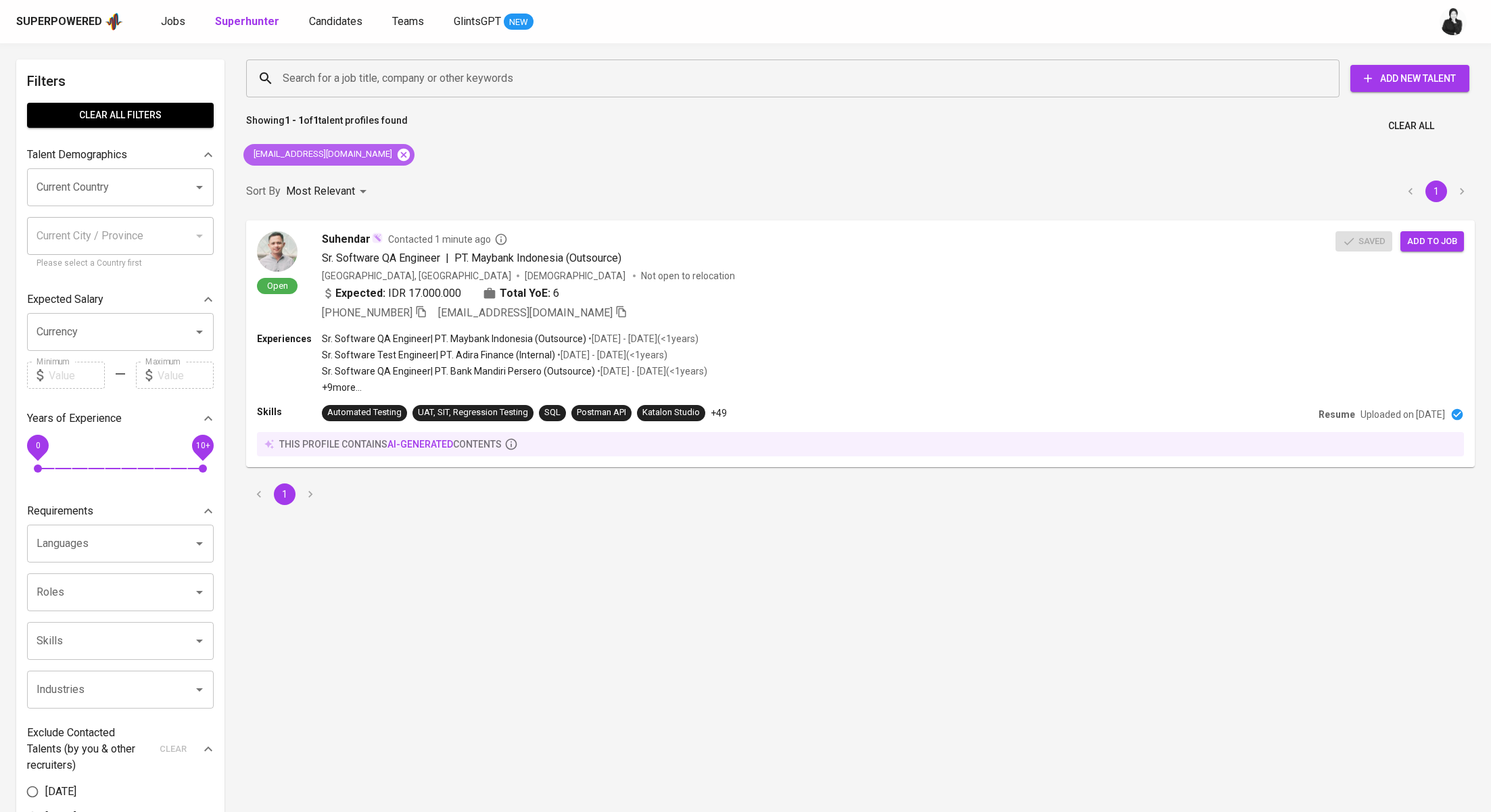
click at [398, 149] on icon at bounding box center [404, 153] width 12 height 12
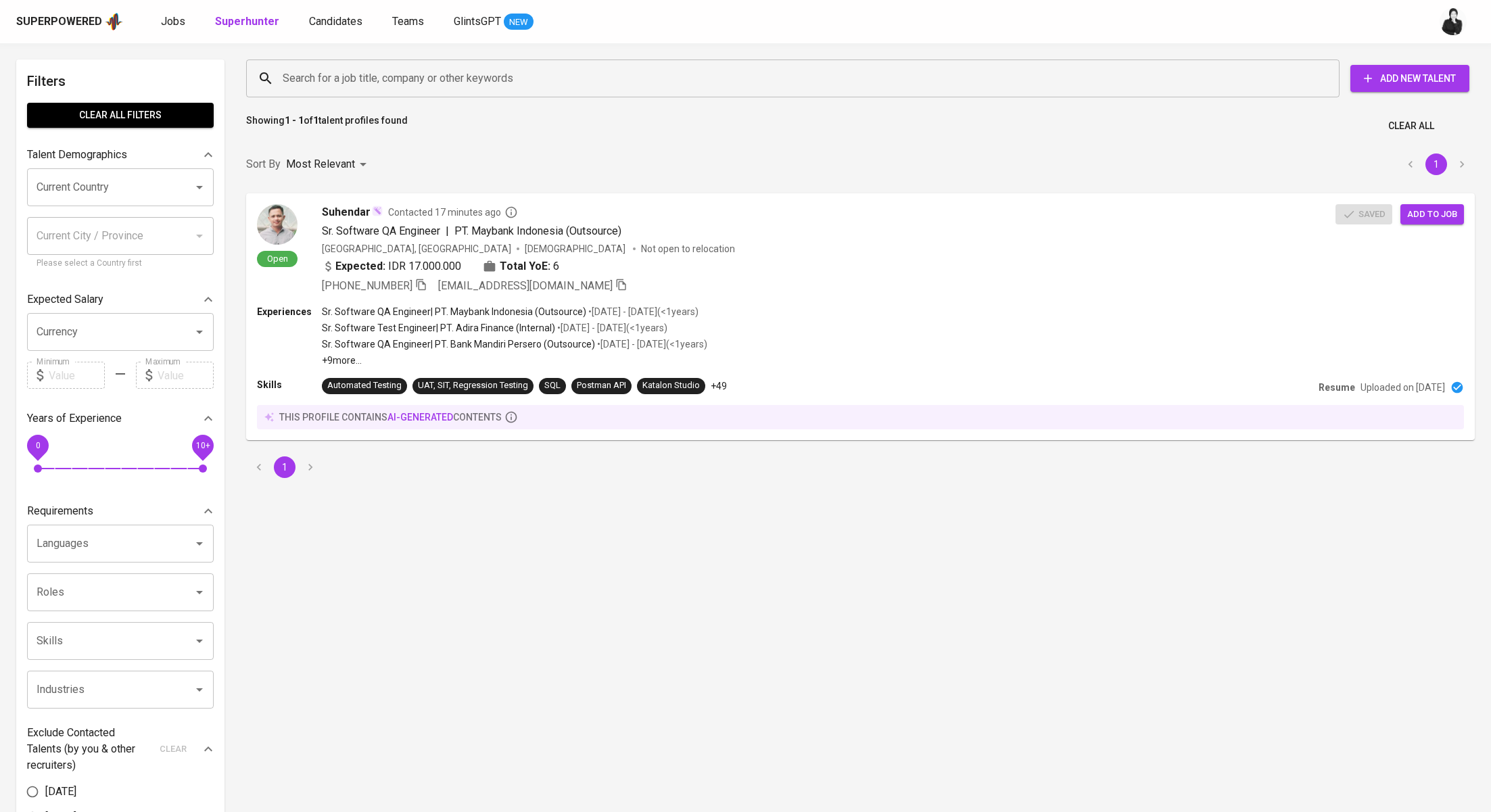
click at [429, 79] on input "Search for a job title, company or other keywords" at bounding box center [797, 78] width 1034 height 26
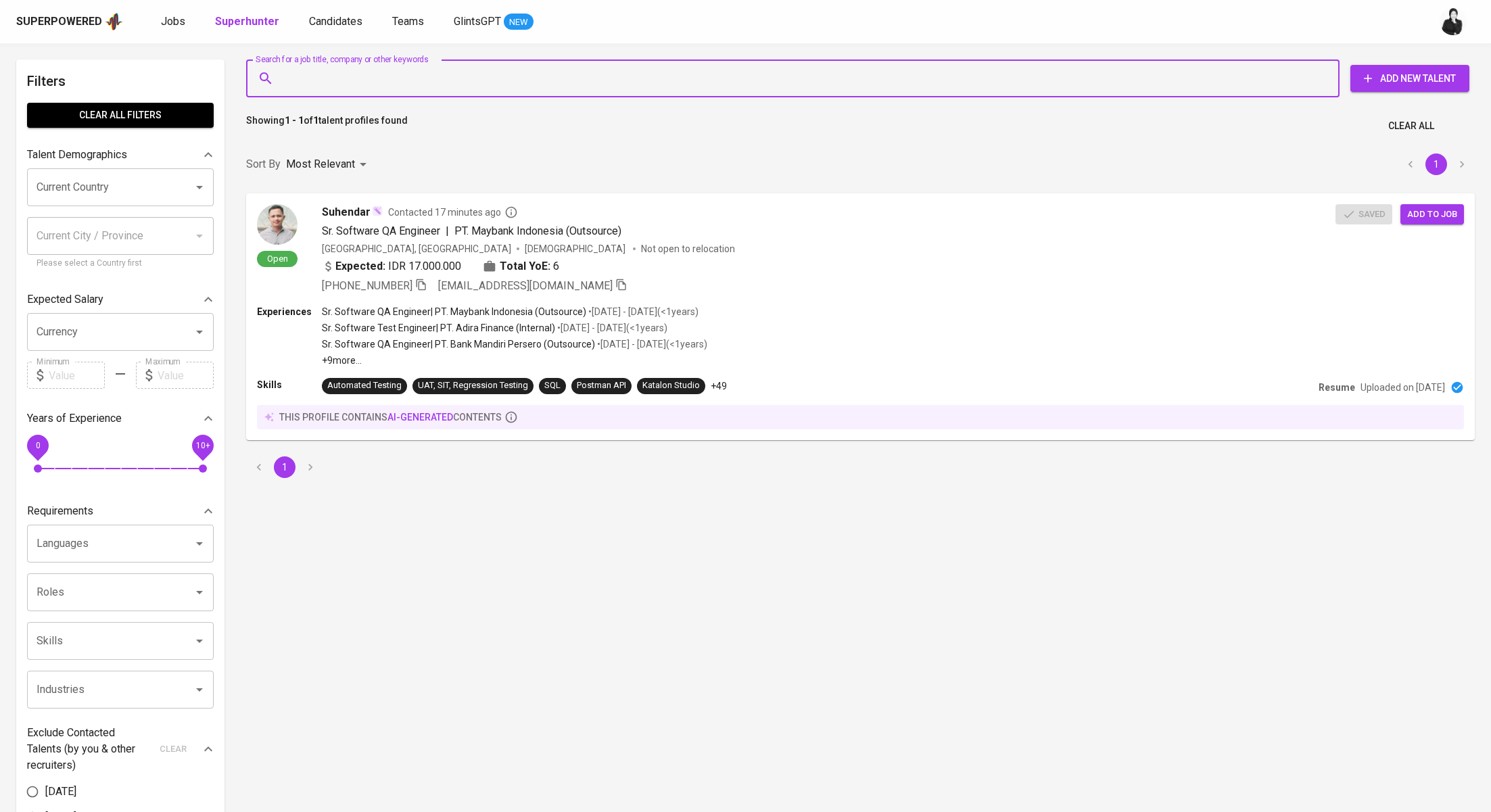
paste input "dimas@inchidi.dev"
type input "dimas@inchidi.dev"
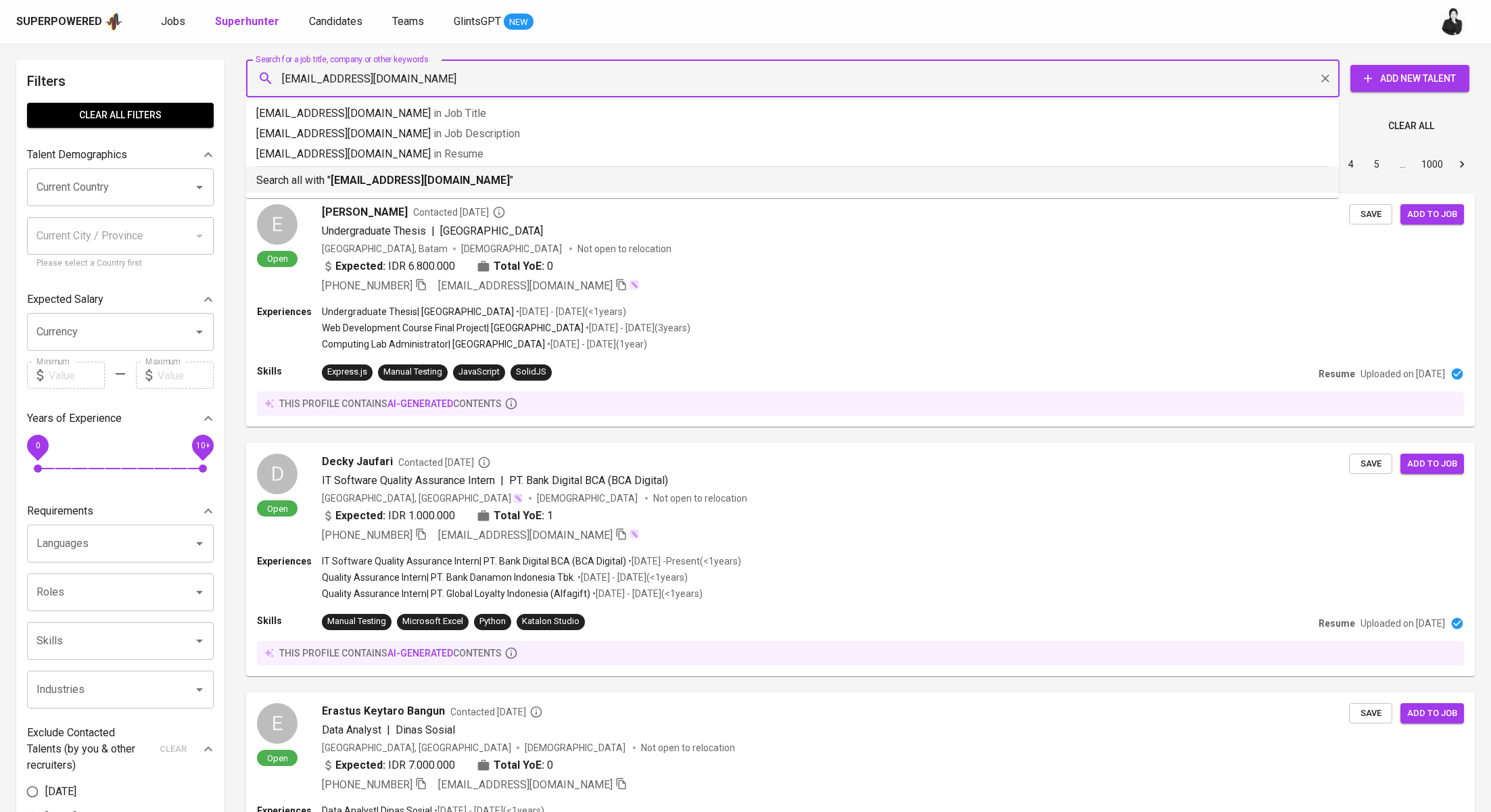
click at [468, 175] on p "Search all with " dimas@inchidi.dev "" at bounding box center [792, 180] width 1072 height 16
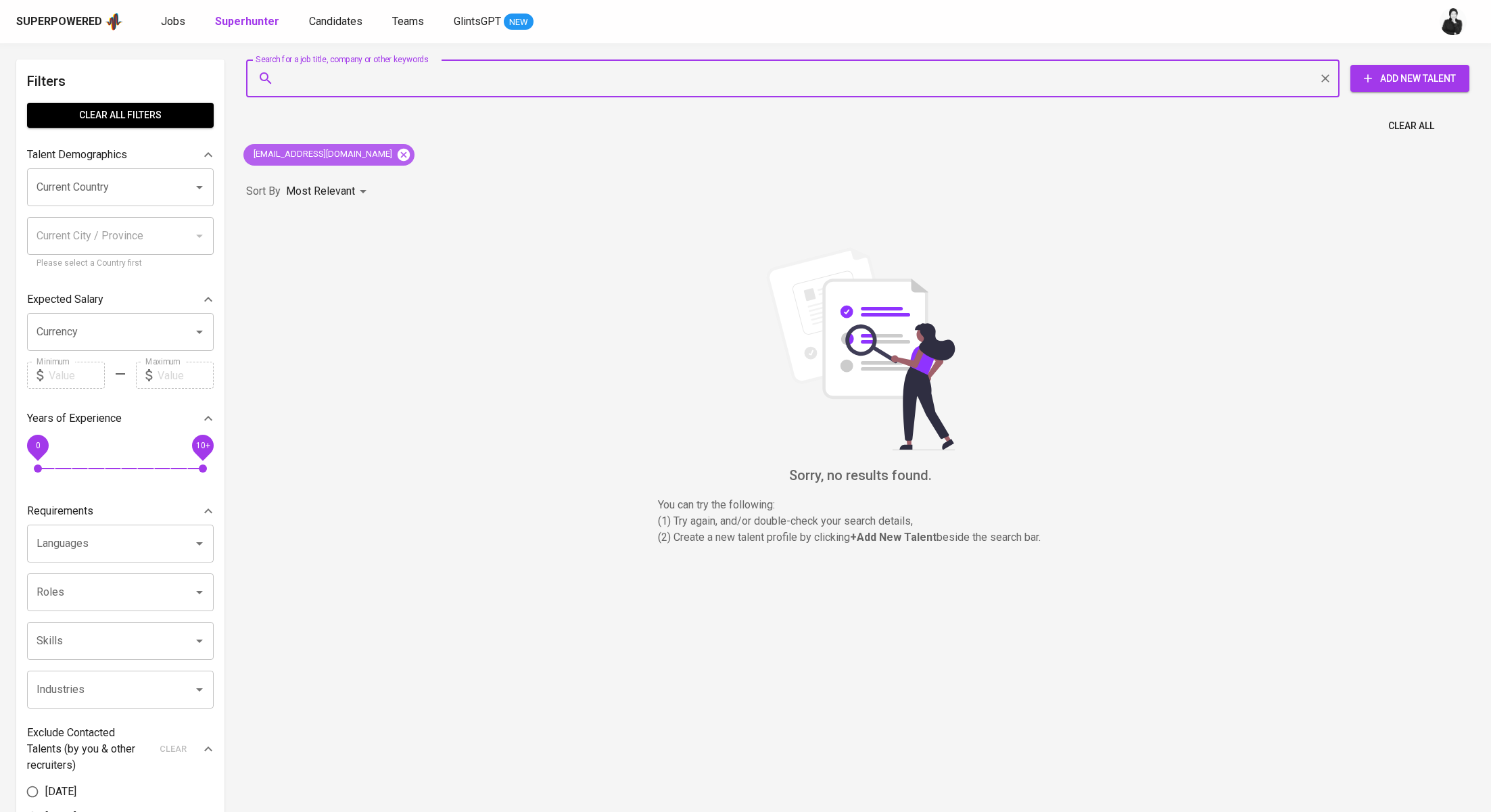
click at [398, 156] on icon at bounding box center [404, 153] width 12 height 12
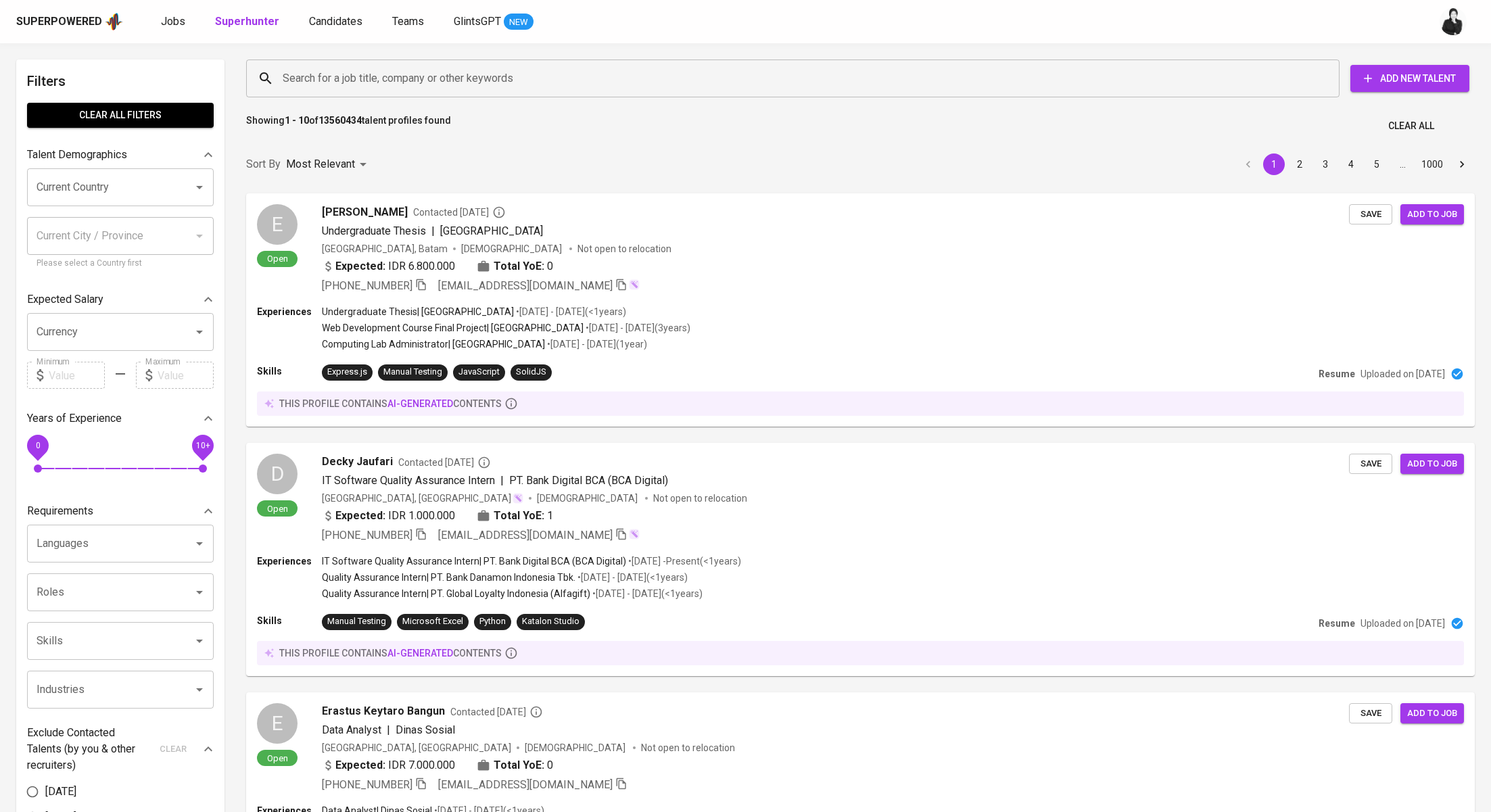
click at [471, 76] on input "Search for a job title, company or other keywords" at bounding box center [797, 78] width 1034 height 26
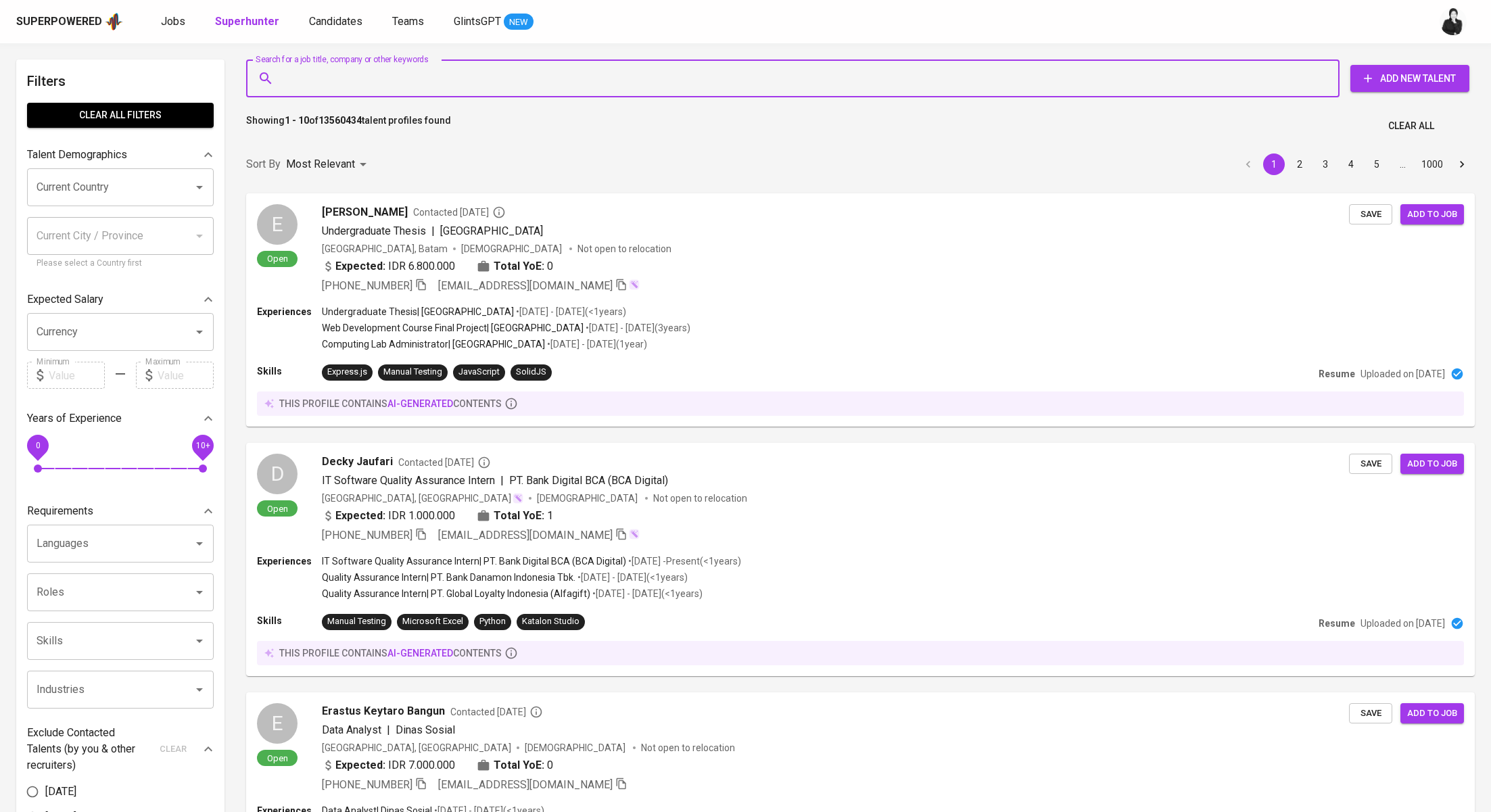
paste input "exralvio@gmail.com"
type input "exralvio@gmail.com"
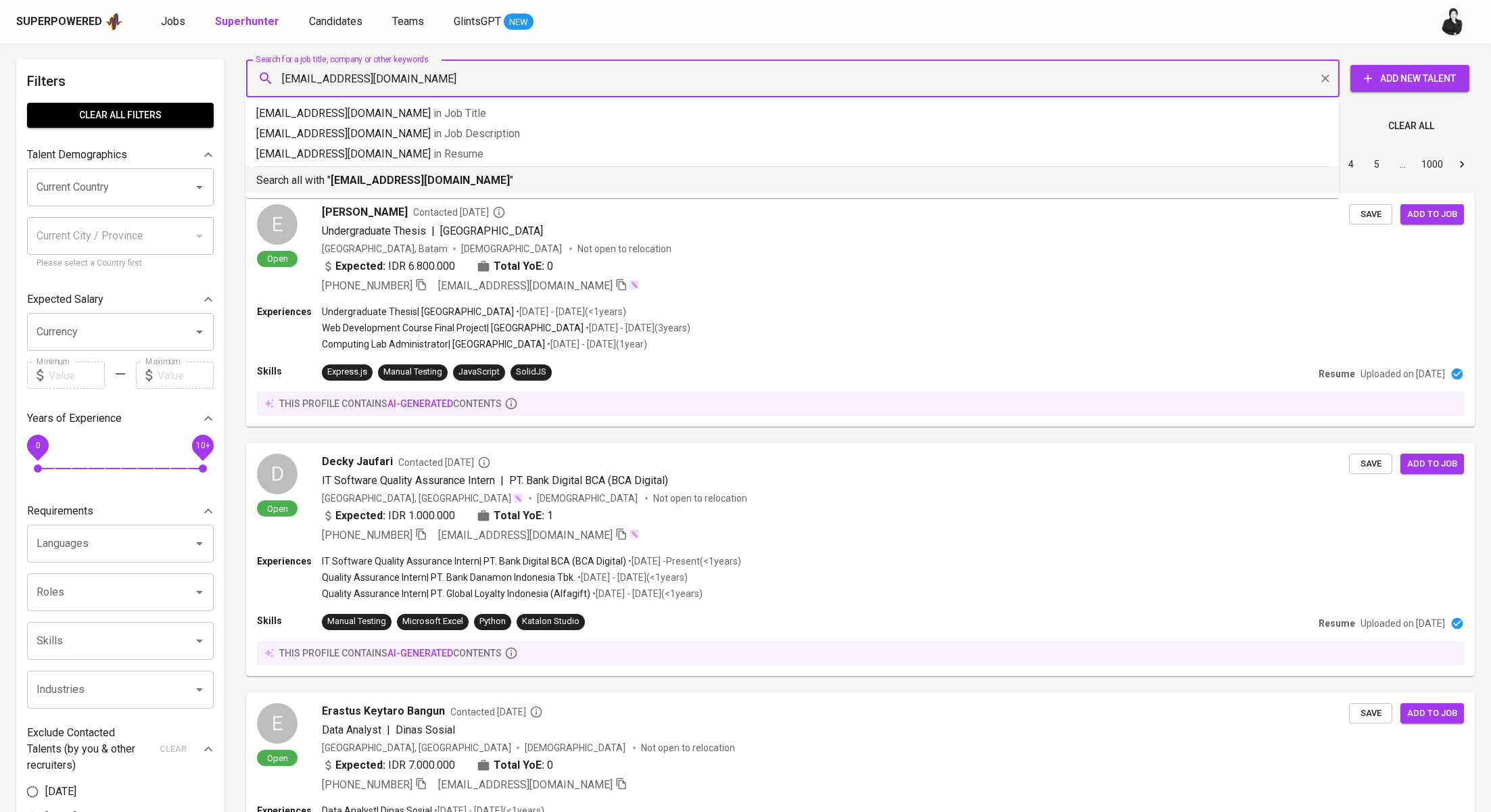
click at [447, 180] on p "Search all with " exralvio@gmail.com "" at bounding box center [792, 180] width 1072 height 16
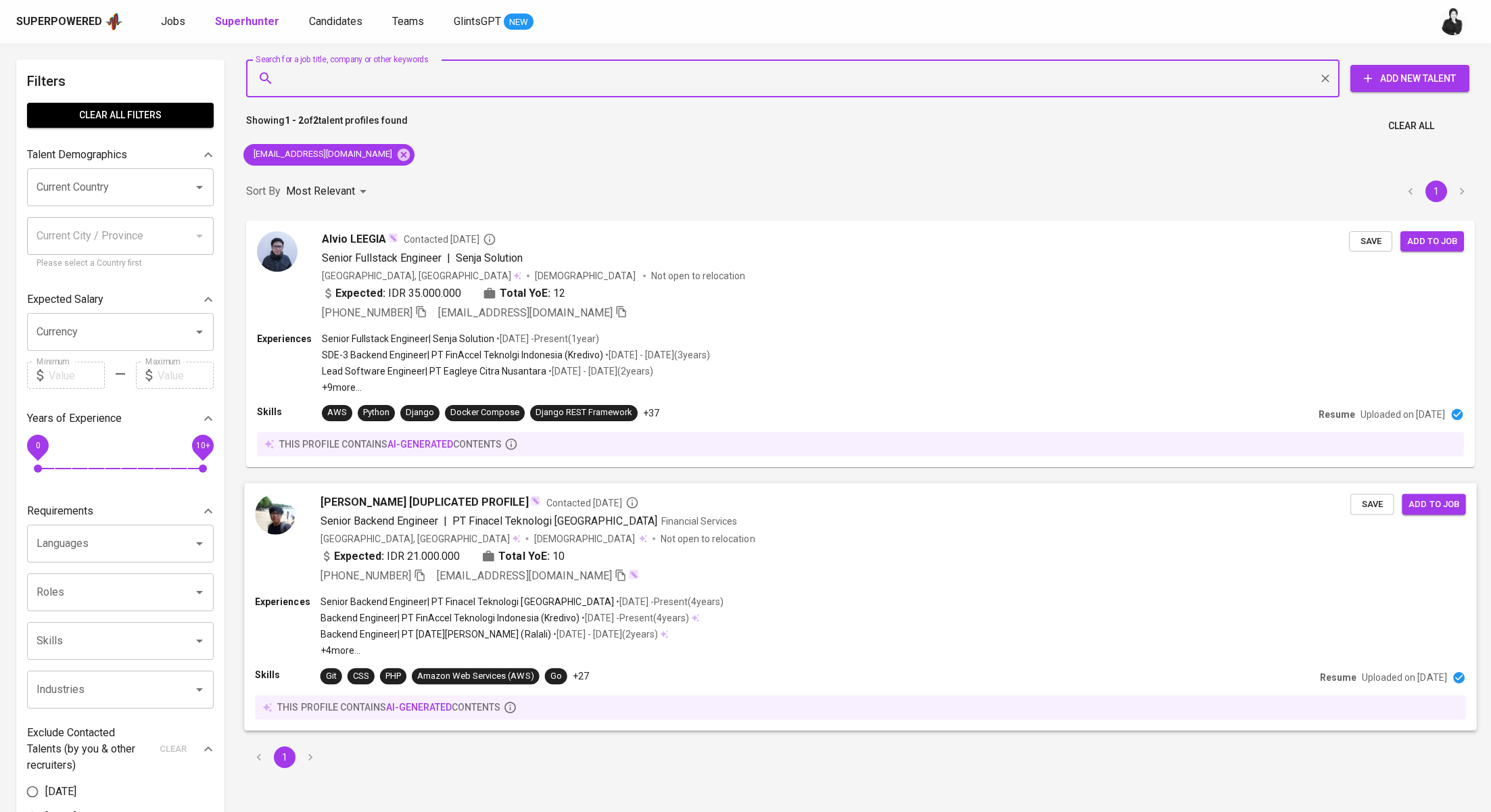
click at [452, 502] on span "Alvio Leegia [DUPLICATED PROFILE]" at bounding box center [425, 502] width 208 height 16
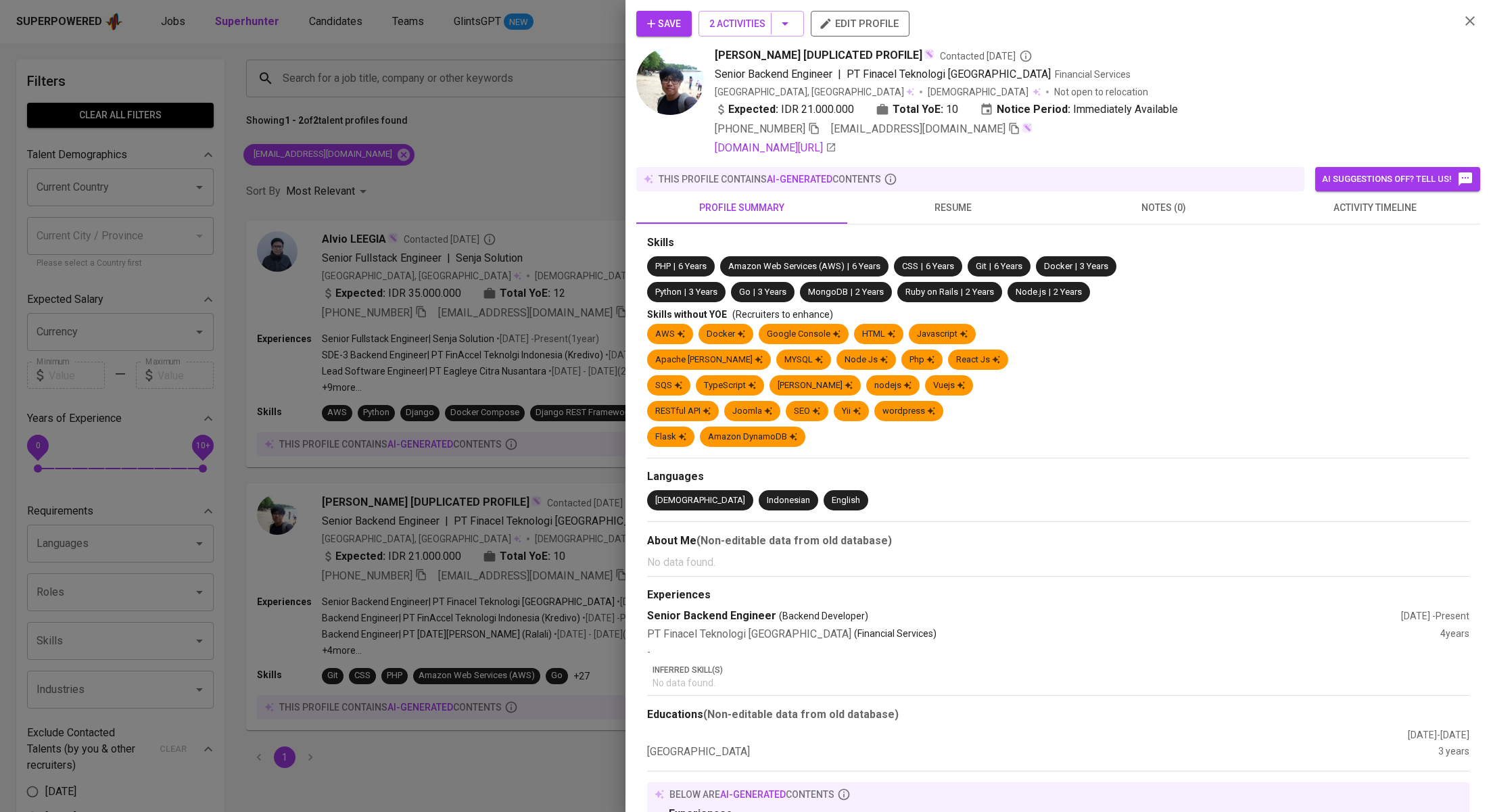
click at [1335, 201] on span "activity timeline" at bounding box center [1375, 208] width 195 height 17
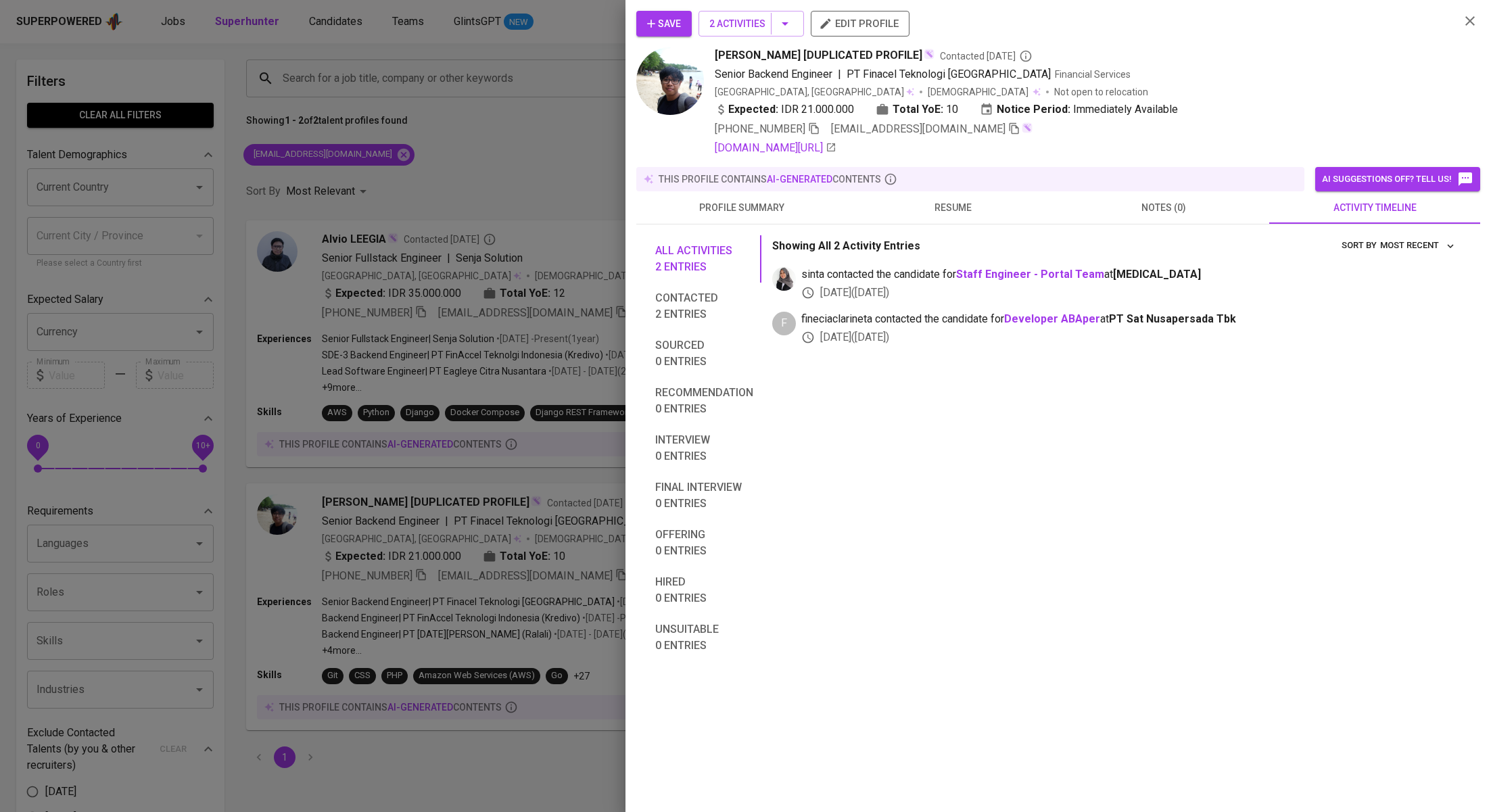
click at [616, 331] on div at bounding box center [746, 406] width 1491 height 812
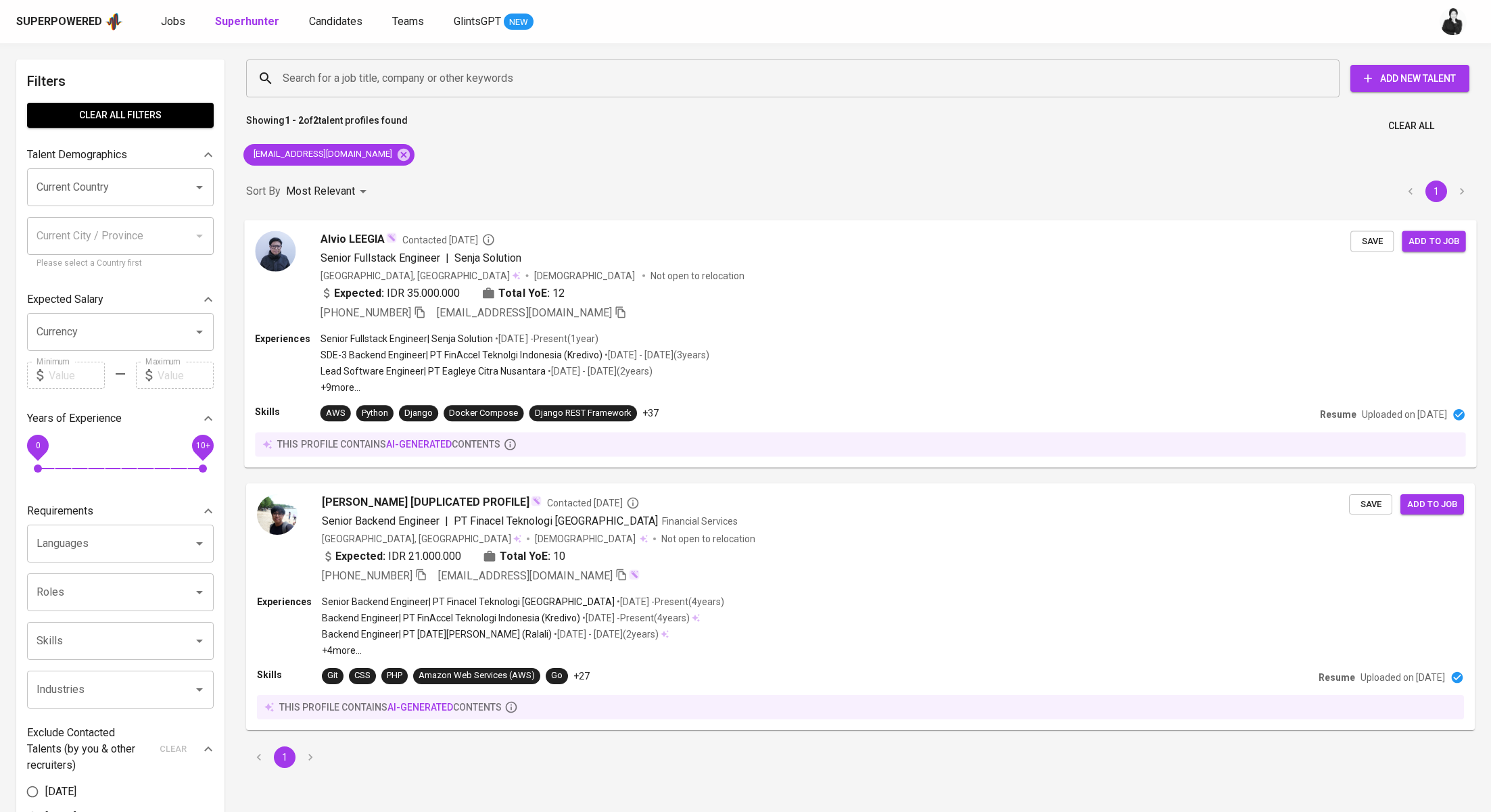
click at [438, 239] on span "Contacted 8 months ago" at bounding box center [448, 239] width 92 height 13
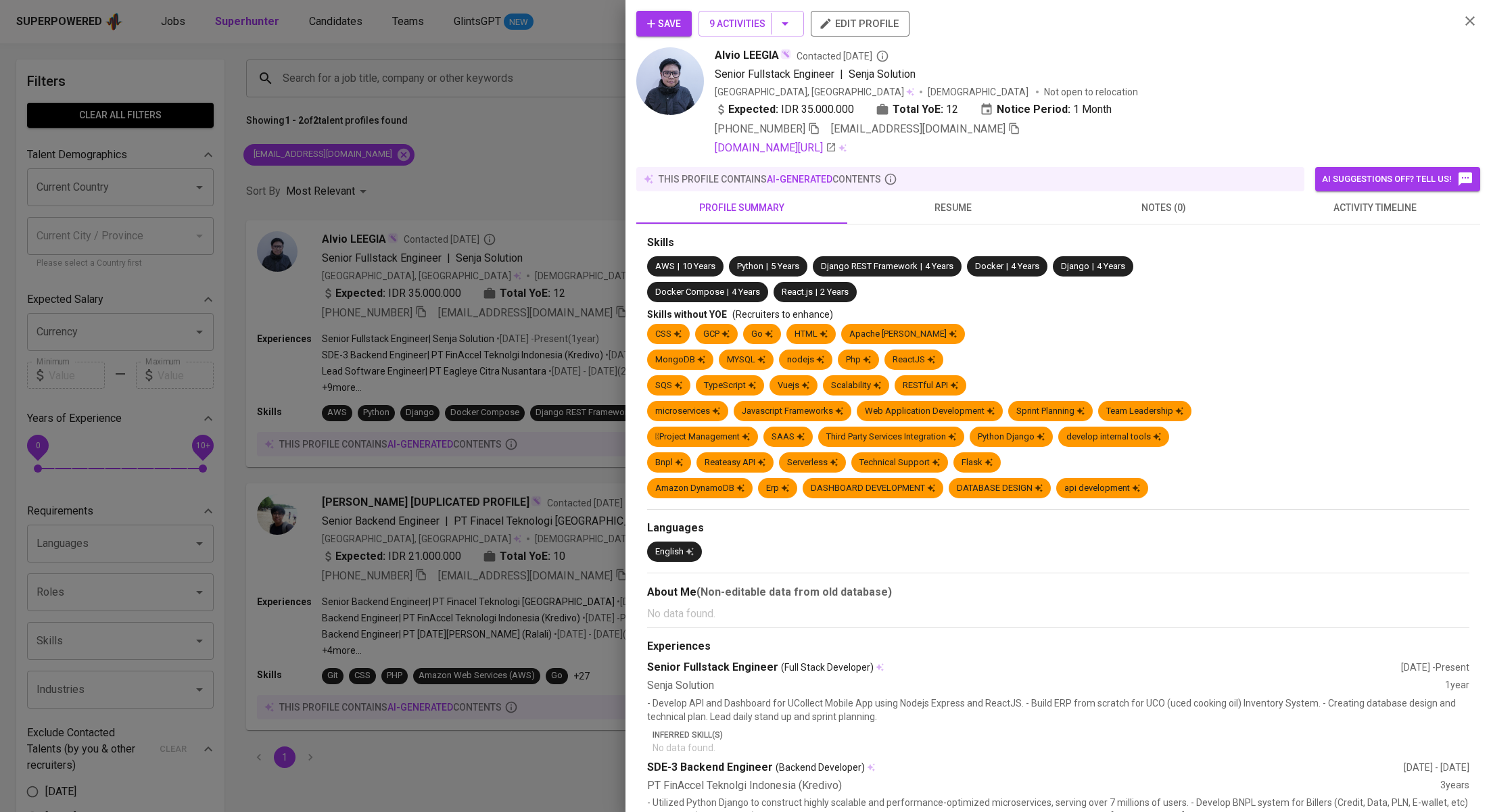
click at [1326, 205] on span "activity timeline" at bounding box center [1375, 208] width 195 height 17
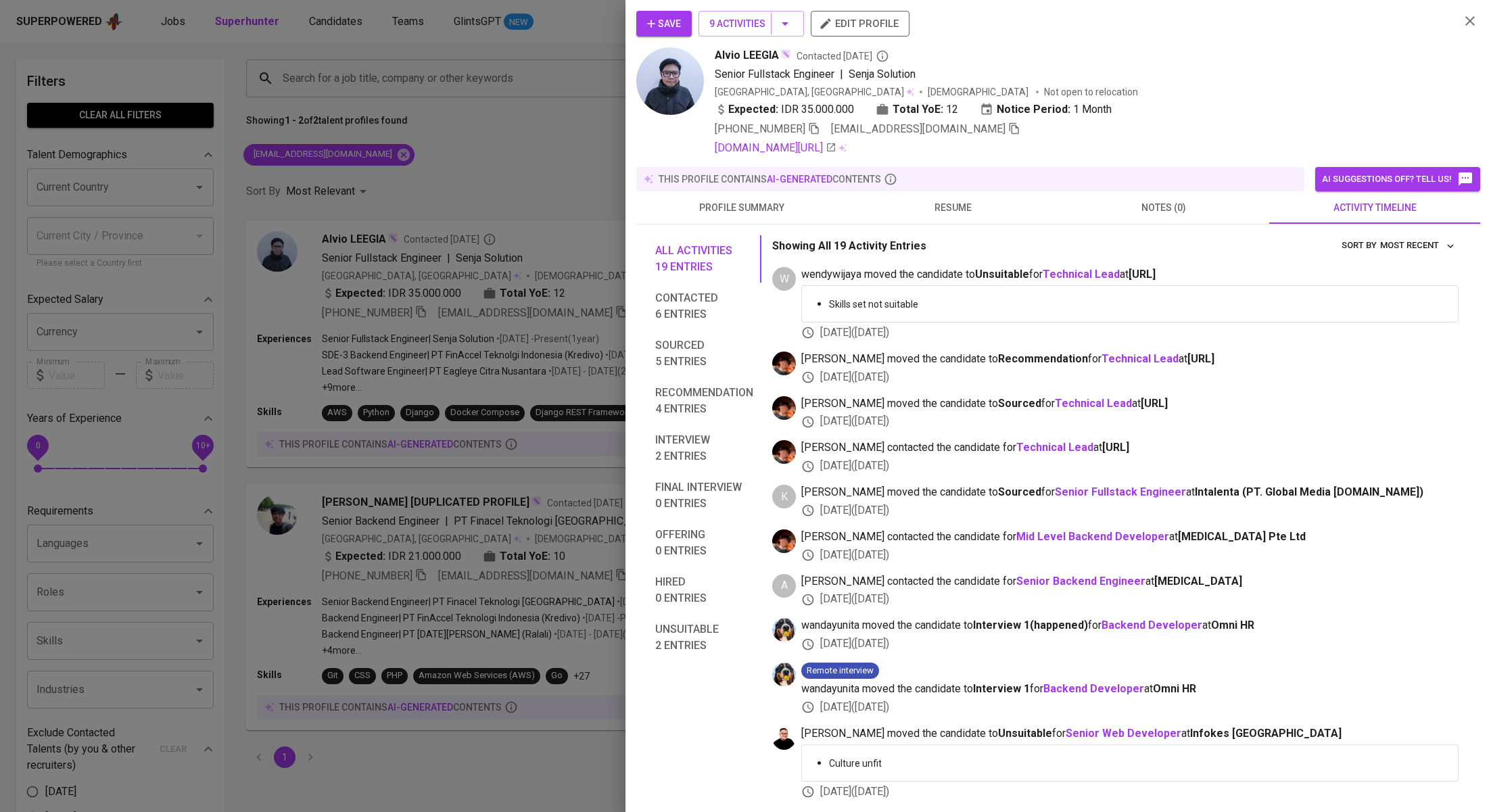
click at [605, 354] on div at bounding box center [746, 406] width 1491 height 812
